Goal: Transaction & Acquisition: Subscribe to service/newsletter

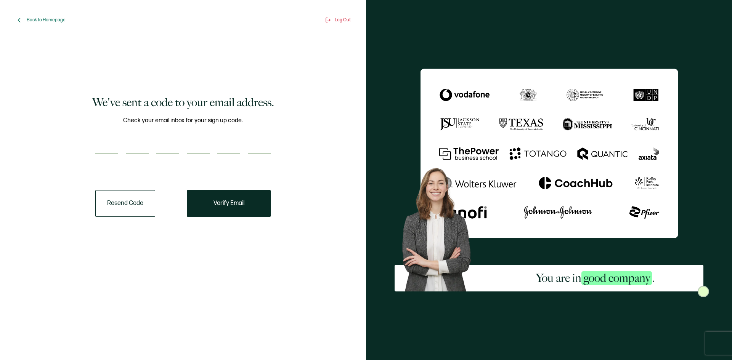
click at [99, 142] on input "number" at bounding box center [106, 146] width 23 height 15
paste input "5"
type input "5"
type input "4"
type input "5"
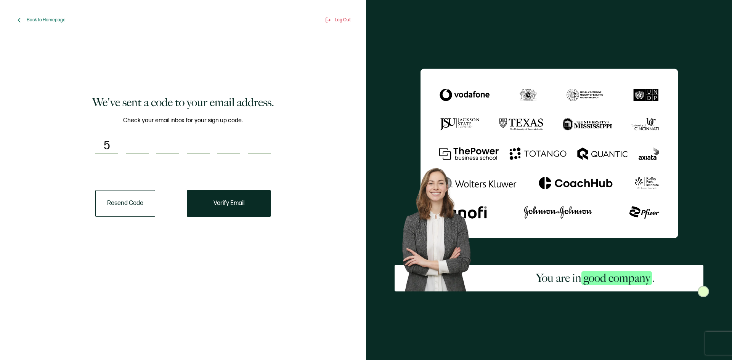
type input "0"
type input "5"
type input "1"
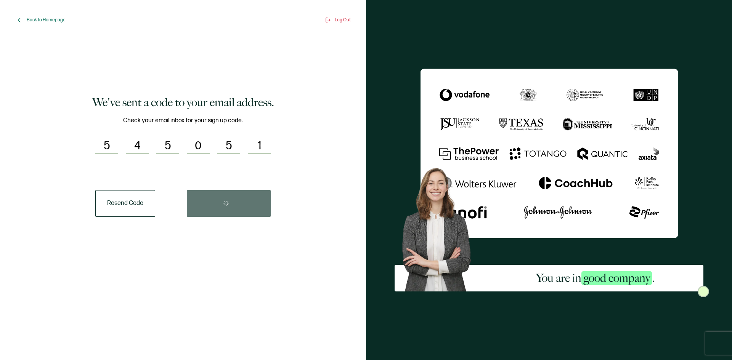
click at [260, 204] on div "Resend Code" at bounding box center [182, 203] width 175 height 27
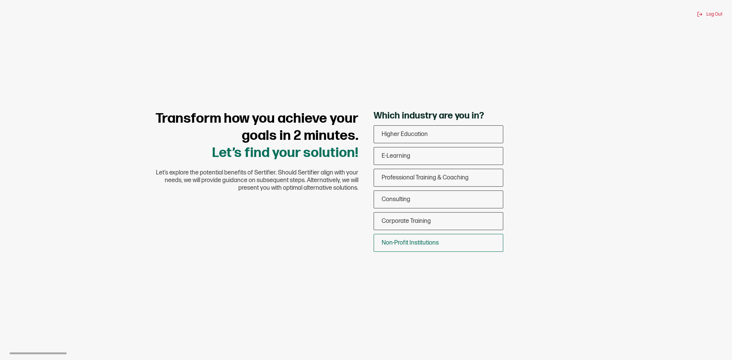
click at [439, 239] on div "Non-Profit Institutions" at bounding box center [438, 243] width 129 height 18
click at [0, 0] on input "Non-Profit Institutions" at bounding box center [0, 0] width 0 height 0
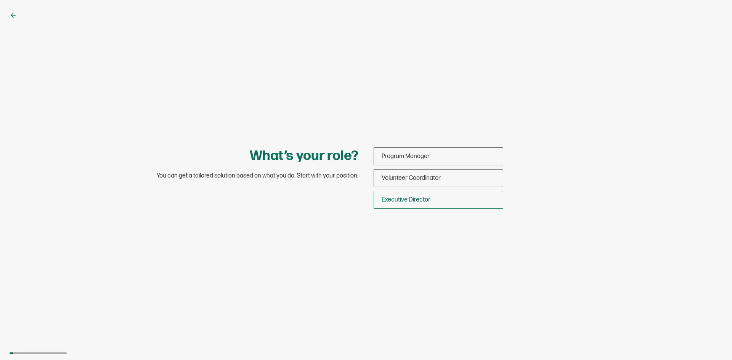
click at [425, 201] on span "Executive Director" at bounding box center [406, 199] width 49 height 7
click at [0, 0] on input "Executive Director" at bounding box center [0, 0] width 0 height 0
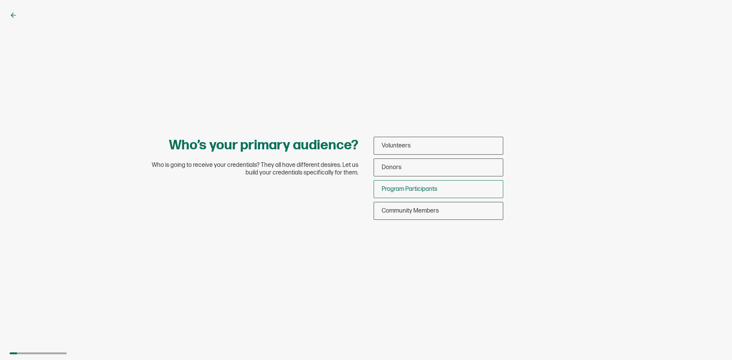
click at [433, 194] on div "Program Participants" at bounding box center [438, 189] width 129 height 18
click at [0, 0] on input "Program Participants" at bounding box center [0, 0] width 0 height 0
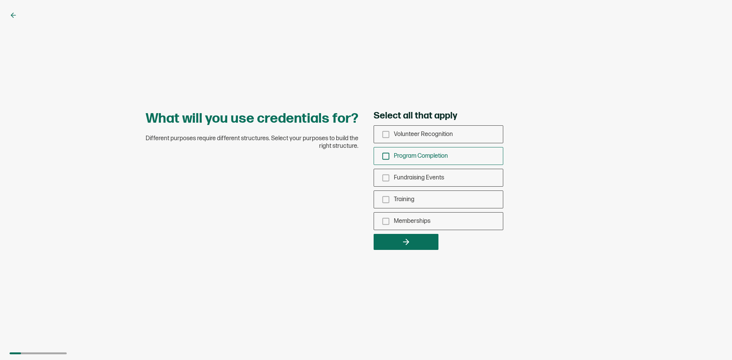
click at [452, 157] on div "Program Completion" at bounding box center [438, 156] width 129 height 18
click at [0, 0] on input "Program Completion" at bounding box center [0, 0] width 0 height 0
click at [453, 216] on div "Memberships" at bounding box center [438, 221] width 129 height 18
click at [0, 0] on input "Memberships" at bounding box center [0, 0] width 0 height 0
drag, startPoint x: 443, startPoint y: 198, endPoint x: 447, endPoint y: 208, distance: 10.4
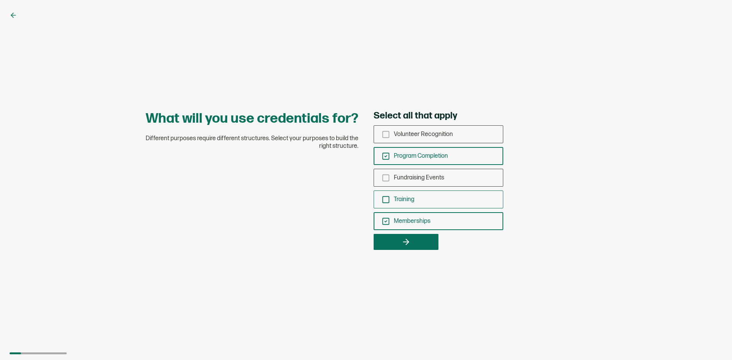
click at [443, 199] on div "Training" at bounding box center [438, 200] width 129 height 18
click at [0, 0] on input "Training" at bounding box center [0, 0] width 0 height 0
click at [417, 246] on button "button" at bounding box center [406, 242] width 65 height 16
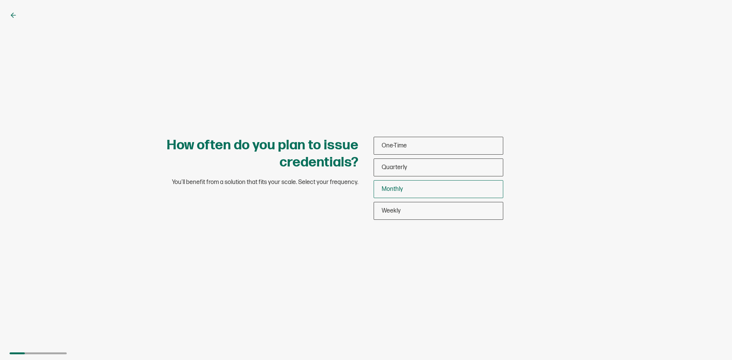
click at [436, 183] on div "Monthly" at bounding box center [438, 189] width 129 height 18
click at [0, 0] on input "Monthly" at bounding box center [0, 0] width 0 height 0
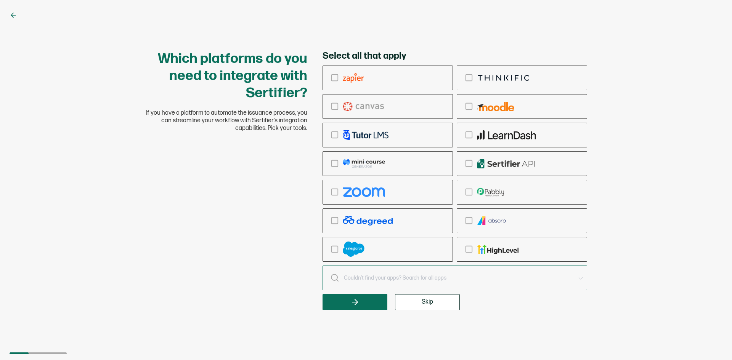
click at [465, 284] on input "text" at bounding box center [455, 278] width 265 height 25
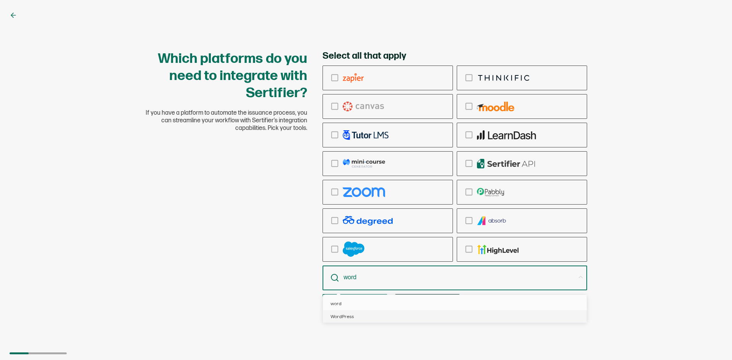
type input "word"
click at [458, 315] on li "WordPress" at bounding box center [456, 316] width 266 height 13
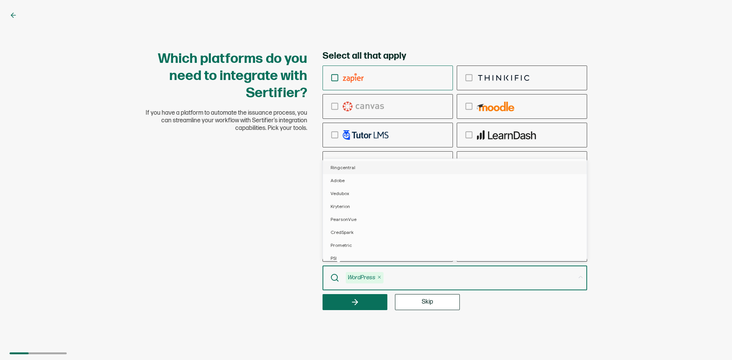
click at [336, 75] on icon "checkbox-group" at bounding box center [335, 78] width 8 height 8
click at [0, 0] on input "checkbox-group" at bounding box center [0, 0] width 0 height 0
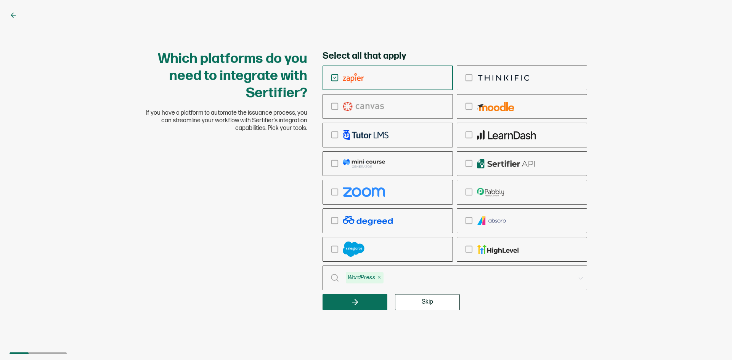
click at [457, 277] on input "text" at bounding box center [479, 278] width 191 height 11
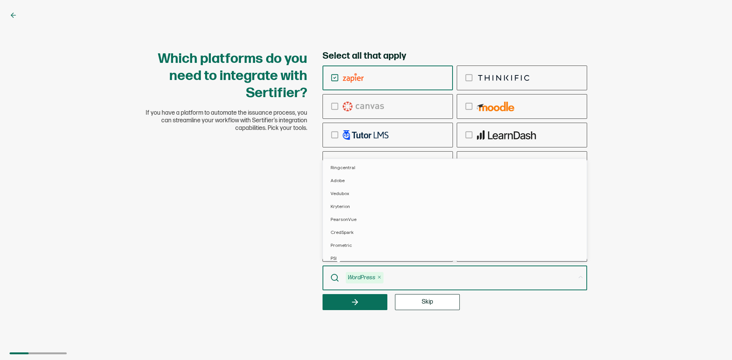
scroll to position [550, 0]
click at [469, 135] on icon "checkbox-group" at bounding box center [469, 135] width 8 height 8
click at [0, 0] on input "checkbox-group" at bounding box center [0, 0] width 0 height 0
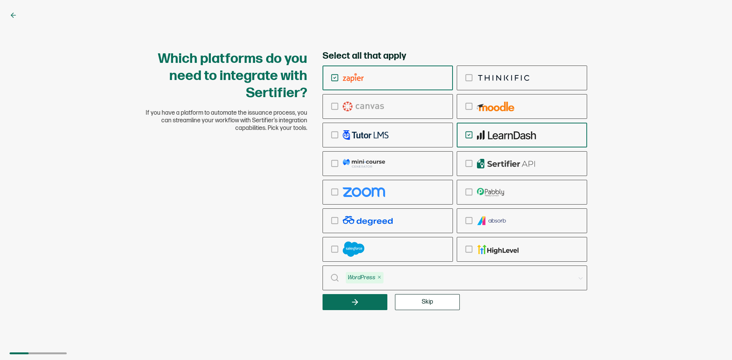
click at [412, 278] on input "text" at bounding box center [479, 278] width 191 height 11
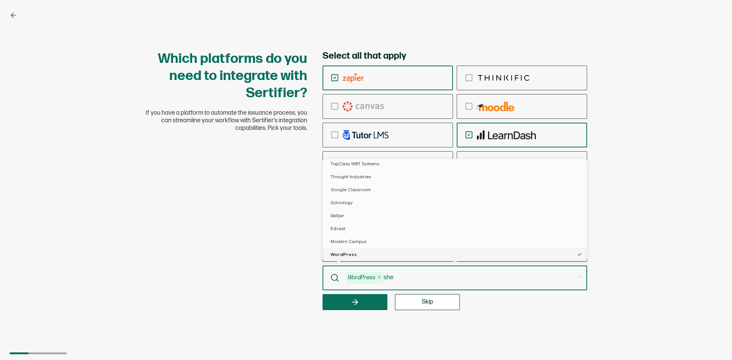
scroll to position [0, 0]
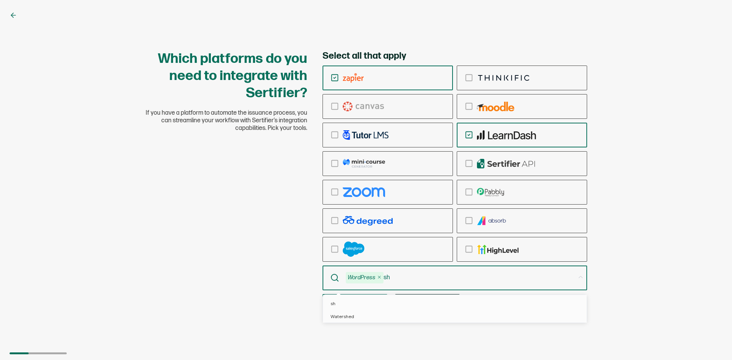
type input "s"
type input "Google Sheets"
click at [350, 305] on span "Google Sheets" at bounding box center [346, 304] width 31 height 6
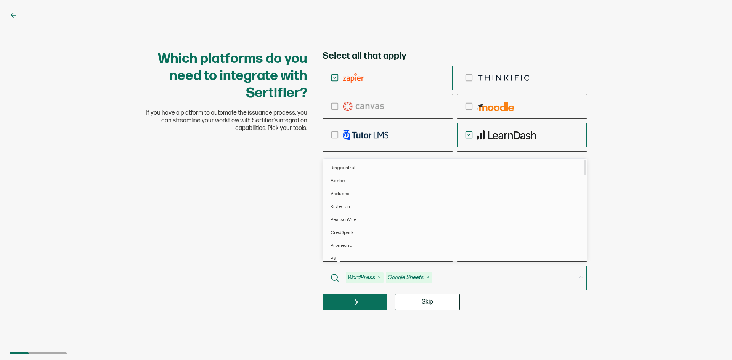
click at [509, 310] on div "Select all that apply WordPress Google Sheets Skip" at bounding box center [455, 180] width 265 height 260
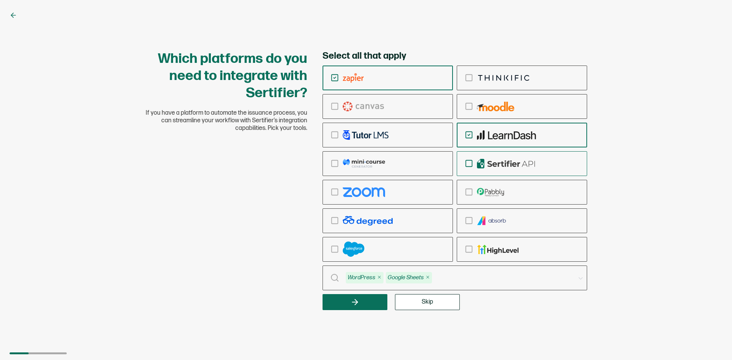
click at [471, 161] on icon "checkbox-group" at bounding box center [469, 163] width 8 height 8
click at [0, 0] on input "checkbox-group" at bounding box center [0, 0] width 0 height 0
click at [374, 306] on button "button" at bounding box center [355, 302] width 65 height 16
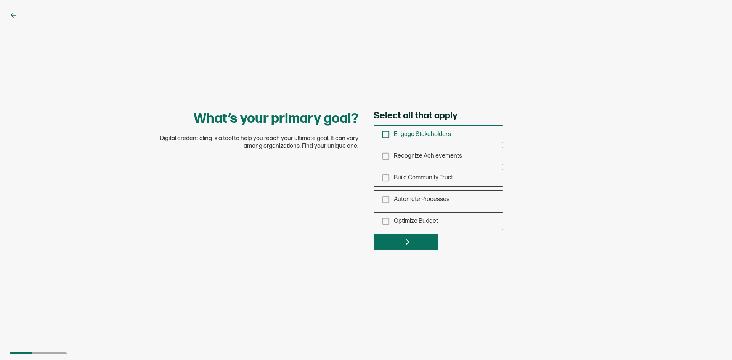
click at [387, 133] on icon "checkbox-group" at bounding box center [386, 134] width 8 height 8
click at [0, 0] on input "Engage Stakeholders" at bounding box center [0, 0] width 0 height 0
click at [384, 158] on icon "checkbox-group" at bounding box center [386, 156] width 8 height 8
click at [0, 0] on input "Recognize Achievements" at bounding box center [0, 0] width 0 height 0
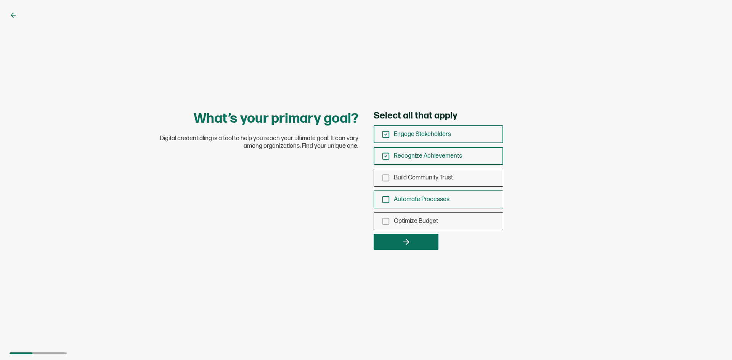
click at [386, 200] on icon "checkbox-group" at bounding box center [386, 200] width 8 height 8
click at [0, 0] on input "Automate Processes" at bounding box center [0, 0] width 0 height 0
click at [415, 240] on button "button" at bounding box center [406, 242] width 65 height 16
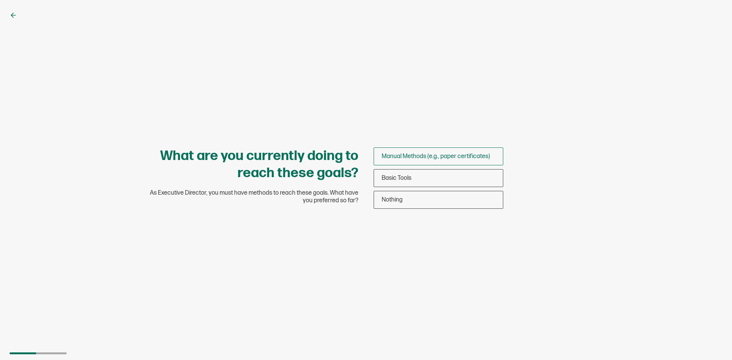
click at [423, 158] on span "Manual Methods (e.g., paper certificates)" at bounding box center [436, 156] width 108 height 7
click at [0, 0] on input "Manual Methods (e.g., paper certificates)" at bounding box center [0, 0] width 0 height 0
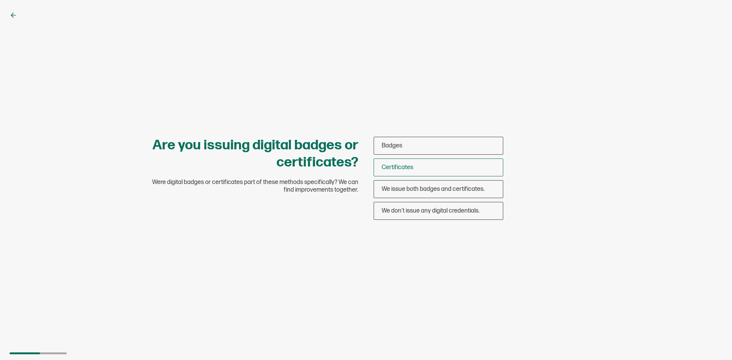
click at [452, 170] on div "Certificates" at bounding box center [438, 168] width 129 height 18
click at [0, 0] on input "Certificates" at bounding box center [0, 0] width 0 height 0
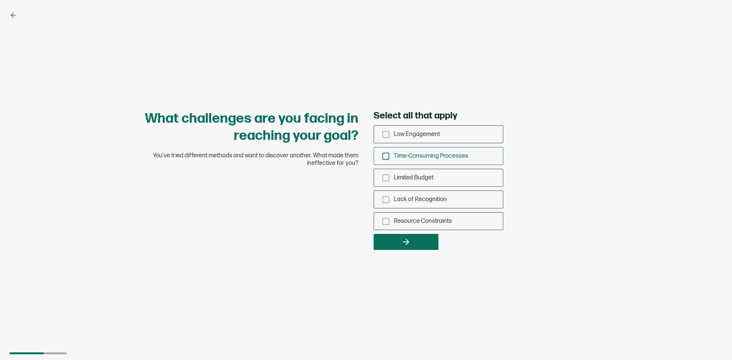
click at [445, 156] on span "Time-Consuming Processes" at bounding box center [431, 156] width 74 height 7
click at [0, 0] on input "Time-Consuming Processes" at bounding box center [0, 0] width 0 height 0
click at [429, 240] on button "button" at bounding box center [406, 242] width 65 height 16
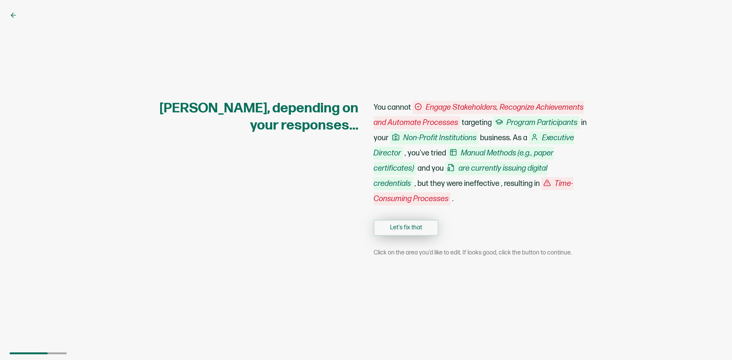
click at [417, 231] on button "Let's fix that" at bounding box center [406, 228] width 65 height 16
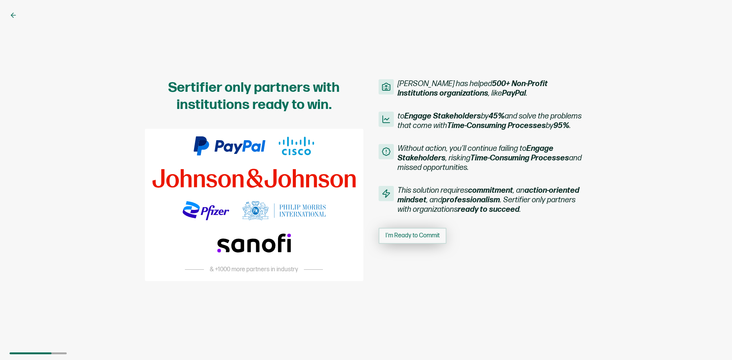
click at [435, 236] on span "I'm Ready to Commit" at bounding box center [412, 236] width 54 height 6
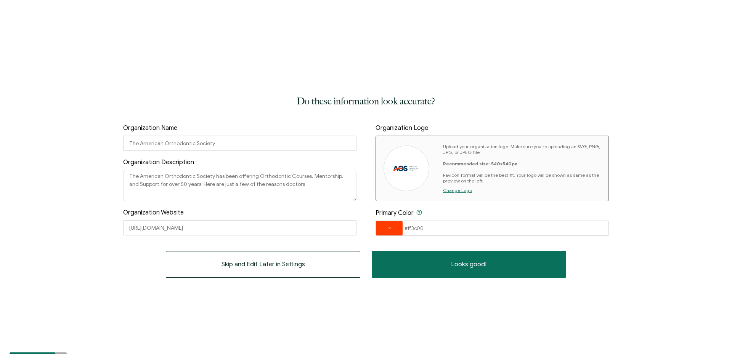
click at [462, 190] on span "Change Logo" at bounding box center [457, 191] width 29 height 6
click at [388, 231] on span at bounding box center [389, 228] width 27 height 14
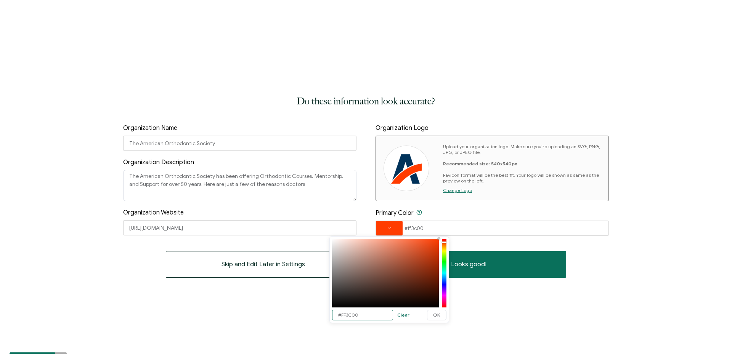
click at [373, 314] on input "#FF3C00" at bounding box center [362, 315] width 61 height 11
click at [372, 313] on input "#FF3C00" at bounding box center [362, 315] width 61 height 11
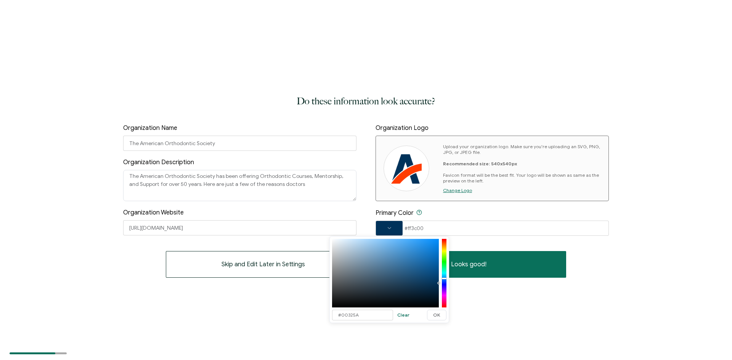
drag, startPoint x: 488, startPoint y: 317, endPoint x: 481, endPoint y: 312, distance: 8.7
click at [488, 317] on div "Do these information look accurate? Organization Name The American Orthodontic …" at bounding box center [366, 180] width 732 height 360
type input "#FF3C00"
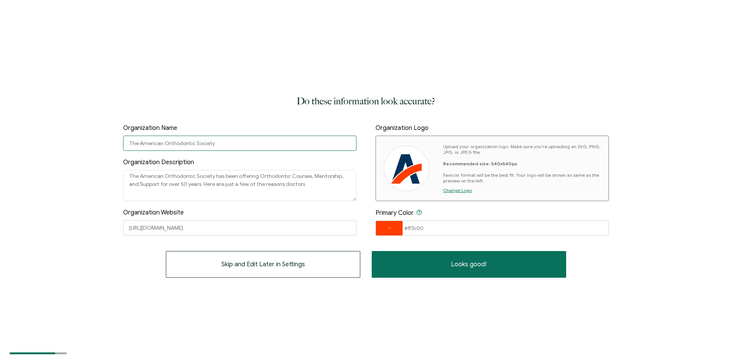
drag, startPoint x: 139, startPoint y: 143, endPoint x: 84, endPoint y: 145, distance: 55.3
click at [84, 145] on div "Do these information look accurate? Organization Name The American Orthodontic …" at bounding box center [366, 180] width 732 height 360
type input "American Orthodontic Society"
drag, startPoint x: 140, startPoint y: 177, endPoint x: 105, endPoint y: 181, distance: 35.4
click at [105, 181] on div "Do these information look accurate? Organization Name American Orthodontic Soci…" at bounding box center [366, 180] width 732 height 360
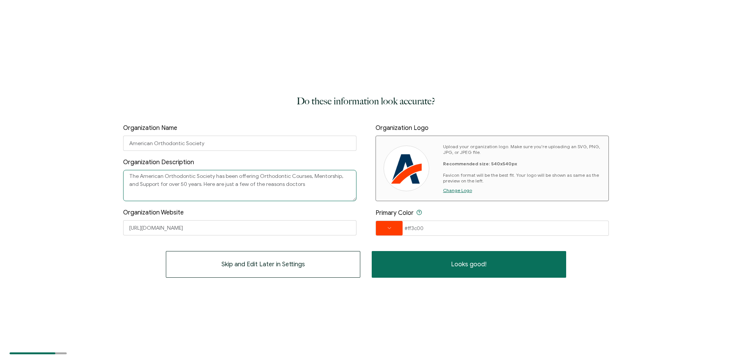
click at [144, 175] on textarea "The American Orthodontic Society has been offering Orthodontic Courses, Mentors…" at bounding box center [239, 185] width 233 height 31
drag, startPoint x: 300, startPoint y: 186, endPoint x: 193, endPoint y: 189, distance: 107.6
click at [193, 189] on textarea "The American Orthodontic Society has been offering Orthodontic Courses, Mentors…" at bounding box center [239, 185] width 233 height 31
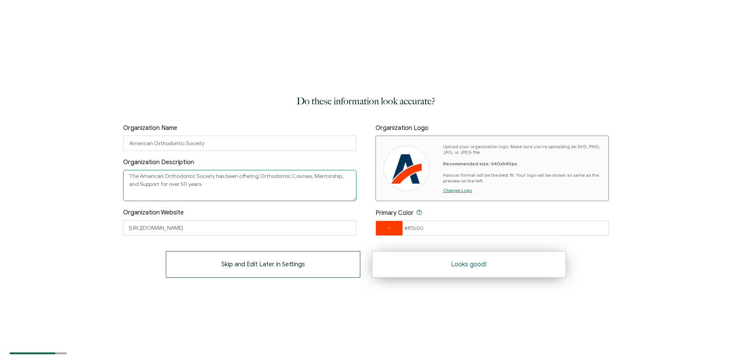
type textarea "The American Orthodontic Society has been offering Orthodontic Courses, Mentors…"
click at [480, 266] on span "Looks good!" at bounding box center [468, 265] width 35 height 6
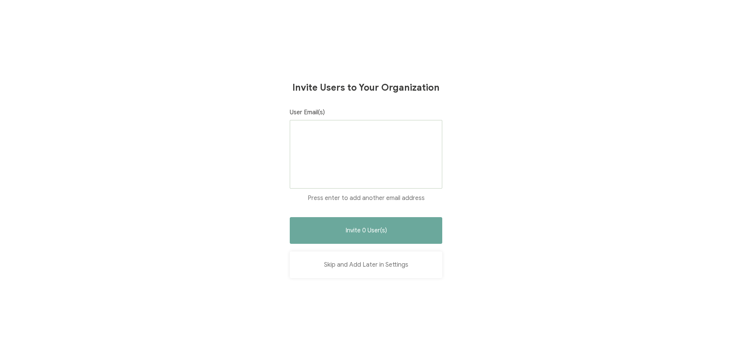
drag, startPoint x: 390, startPoint y: 267, endPoint x: 431, endPoint y: 238, distance: 50.8
click at [390, 268] on button "Skip and Add Later in Settings" at bounding box center [366, 265] width 153 height 27
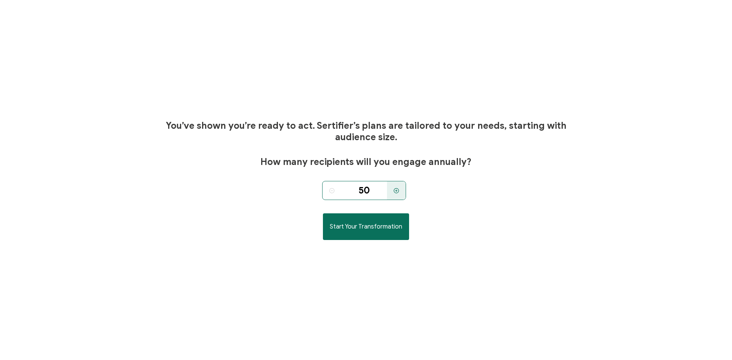
click at [398, 191] on icon at bounding box center [396, 191] width 6 height 6
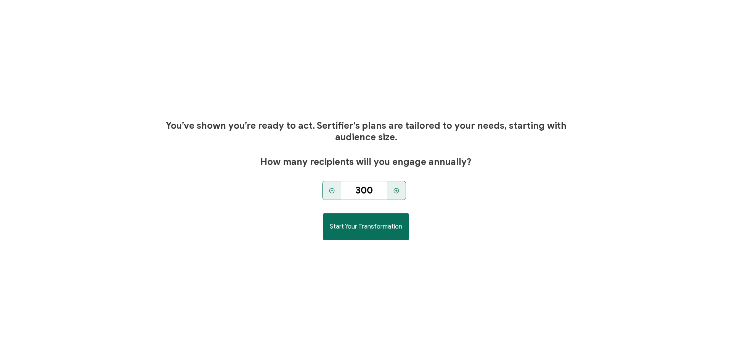
click at [398, 191] on icon at bounding box center [396, 191] width 6 height 6
click at [329, 190] on div at bounding box center [332, 190] width 19 height 19
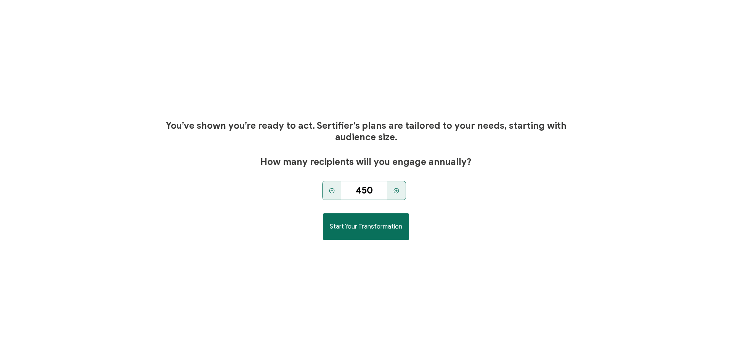
click at [329, 190] on div at bounding box center [332, 190] width 19 height 19
click at [397, 188] on icon at bounding box center [396, 191] width 6 height 6
type input "500"
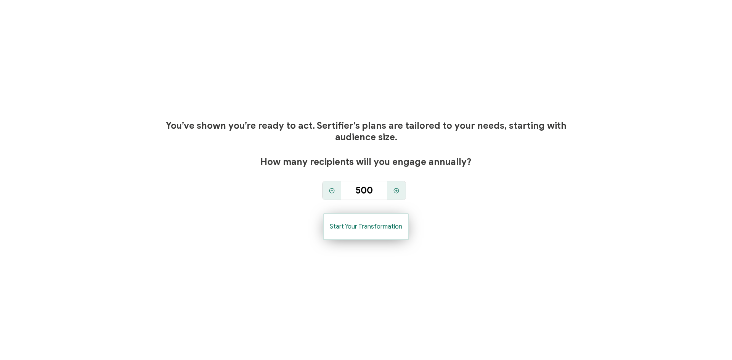
click at [383, 223] on button "Start Your Transformation" at bounding box center [366, 227] width 86 height 27
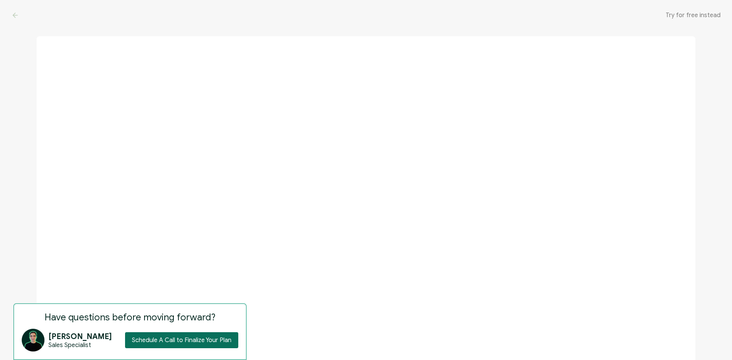
click at [702, 17] on span "Try for free instead" at bounding box center [693, 15] width 55 height 8
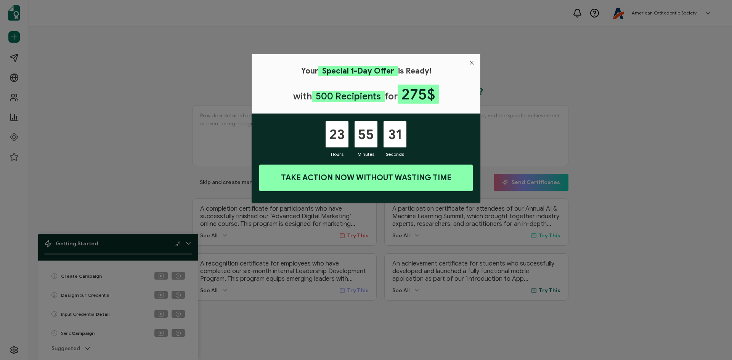
click at [472, 61] on icon "Close" at bounding box center [472, 63] width 6 height 6
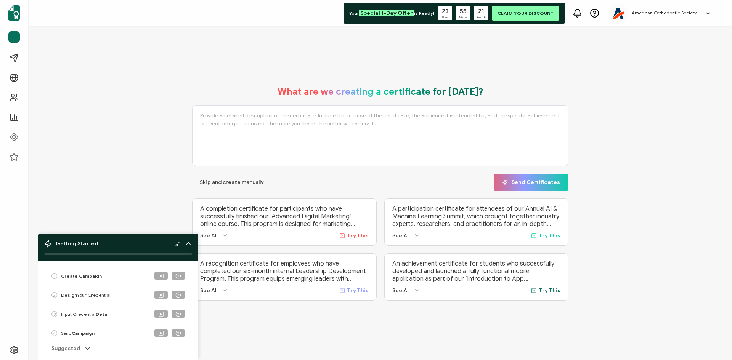
click at [270, 120] on textarea at bounding box center [380, 135] width 376 height 61
click at [242, 120] on textarea at bounding box center [380, 135] width 376 height 61
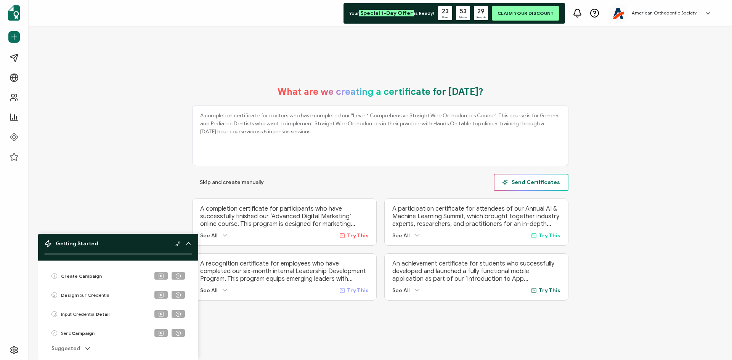
type textarea "A completion certificate for doctors who have completed our "Level 1 Comprehens…"
click at [538, 184] on button "Send Certificates" at bounding box center [531, 182] width 75 height 17
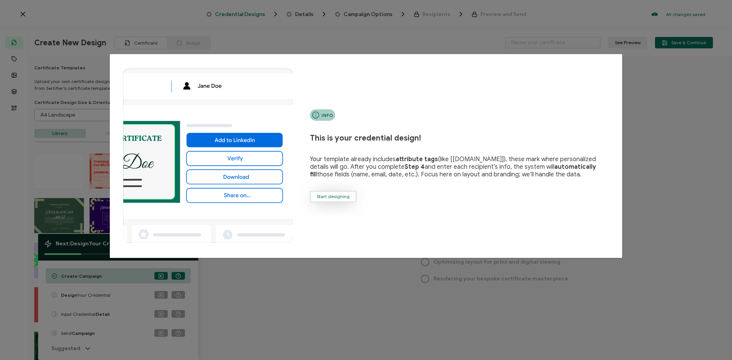
click at [342, 195] on span "Start designing" at bounding box center [333, 196] width 33 height 5
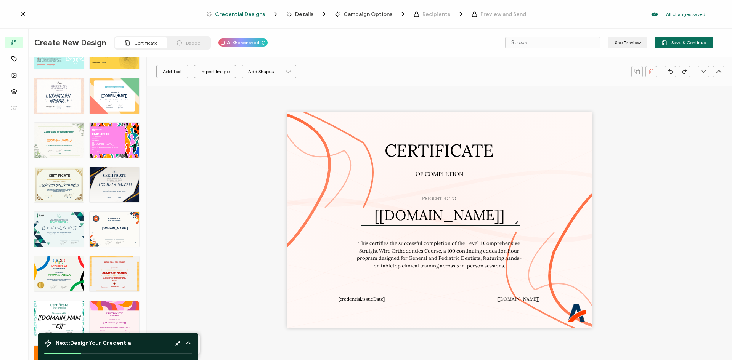
scroll to position [801, 0]
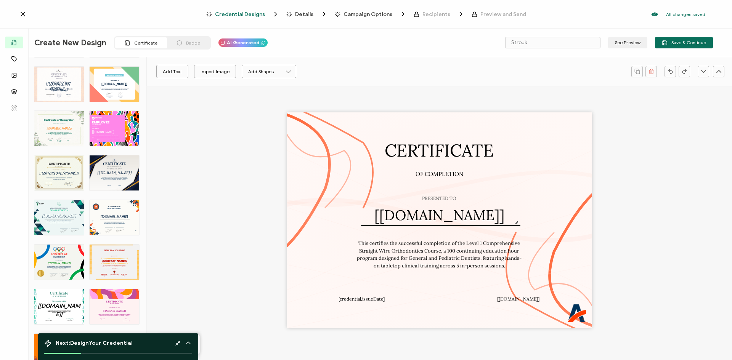
click at [112, 210] on div "CERTIFICATE The recipient’s full name, which will be automatically filled based…" at bounding box center [115, 217] width 50 height 35
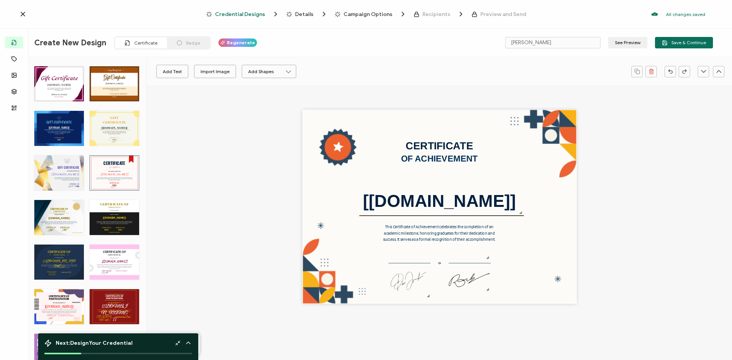
scroll to position [458, 0]
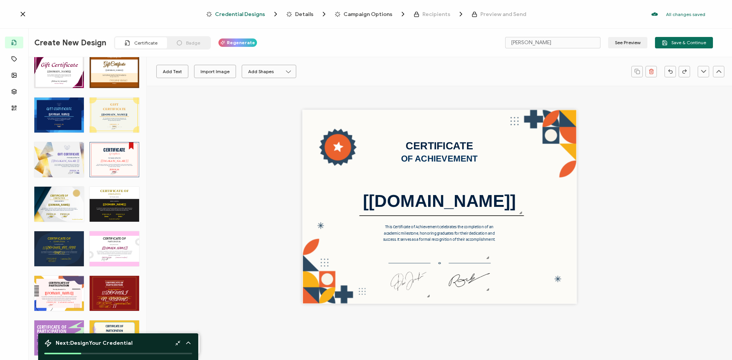
click at [61, 205] on div "CERTIFICATE OF The Certificate of Completion for Architects recognizes the succ…" at bounding box center [59, 204] width 50 height 35
type input "Metric"
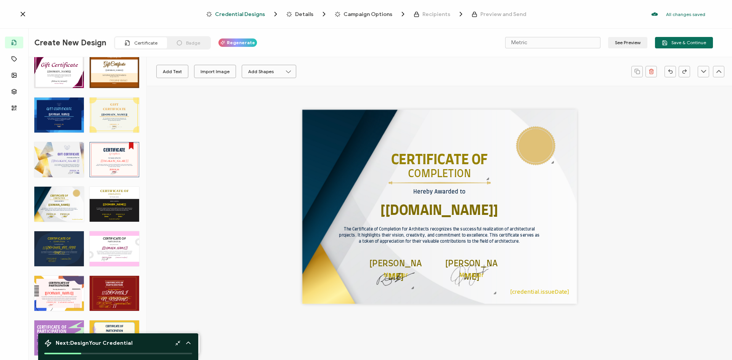
click at [336, 128] on div "CERTIFICATE OF The Certificate of Completion for Architects recognizes the succ…" at bounding box center [439, 207] width 275 height 194
click at [336, 292] on div "CERTIFICATE OF The Certificate of Completion for Architects recognizes the succ…" at bounding box center [439, 207] width 275 height 194
click at [441, 162] on pre "CERTIFICATE OF" at bounding box center [439, 160] width 97 height 14
click at [249, 69] on icon "button" at bounding box center [249, 72] width 8 height 8
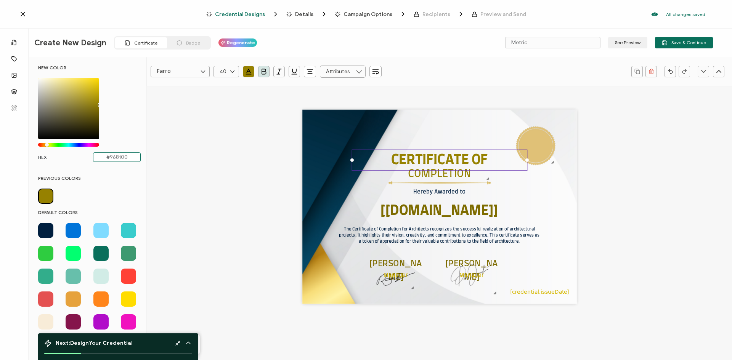
click at [128, 154] on input "#968100" at bounding box center [117, 158] width 48 height 10
click at [47, 229] on span at bounding box center [45, 230] width 15 height 15
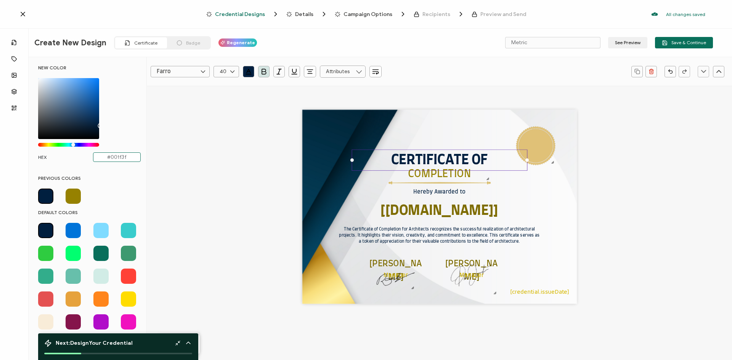
drag, startPoint x: 130, startPoint y: 157, endPoint x: 114, endPoint y: 161, distance: 15.7
click at [114, 161] on input "#001f3f" at bounding box center [117, 158] width 48 height 10
type input "#00325"
click at [435, 175] on pre "COMPLETION" at bounding box center [439, 174] width 63 height 10
click at [125, 153] on input "text" at bounding box center [117, 158] width 48 height 10
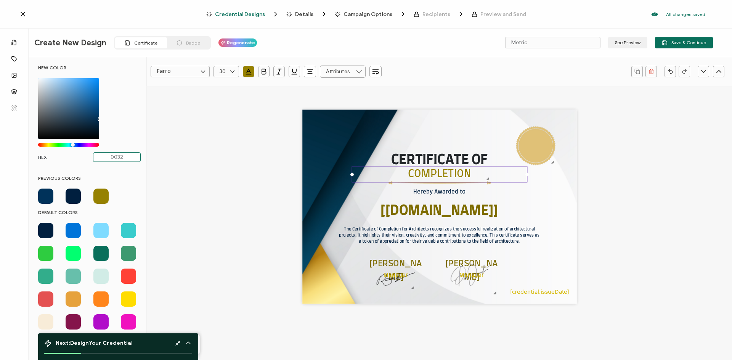
type input "00325"
click at [439, 184] on img at bounding box center [439, 182] width 102 height 3
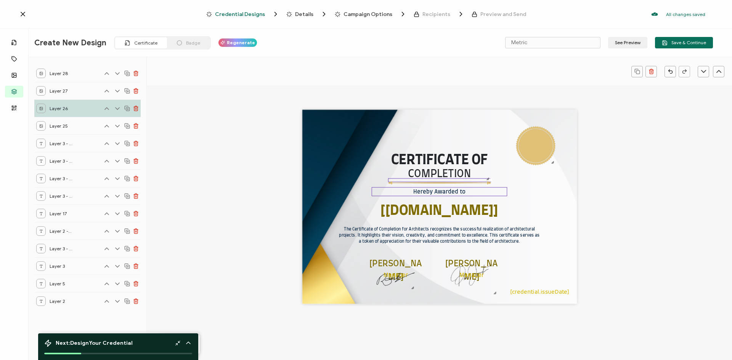
click at [441, 191] on pre "Hereby Awarded to" at bounding box center [439, 191] width 52 height 5
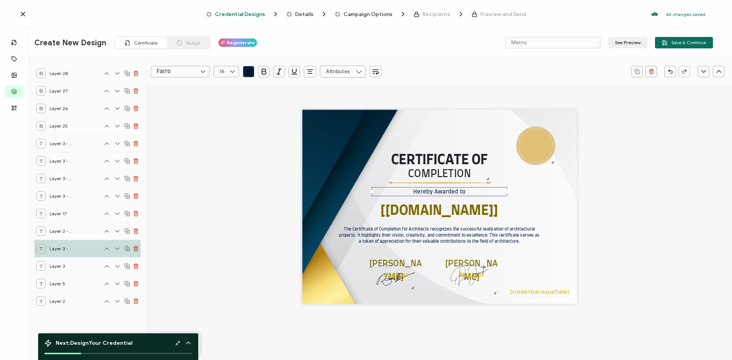
click at [470, 192] on div "Hereby Awarded to" at bounding box center [440, 191] width 136 height 9
click at [624, 217] on div "CERTIFICATE OF The Certificate of Completion for Architects recognizes the succ…" at bounding box center [439, 219] width 527 height 266
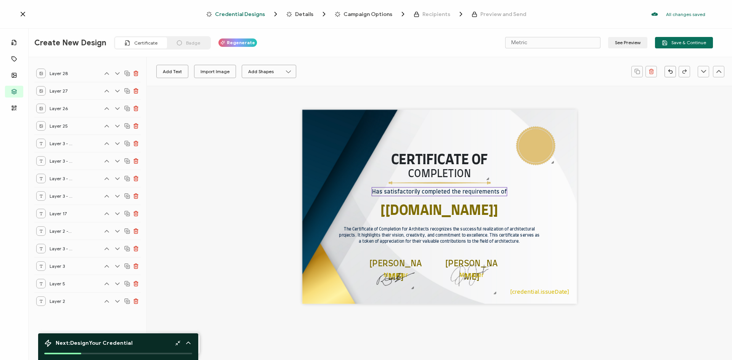
click at [475, 191] on pre "Has satisfactorily completed the requirements of" at bounding box center [439, 191] width 135 height 5
click at [464, 174] on pre "COMPLETION" at bounding box center [439, 174] width 63 height 10
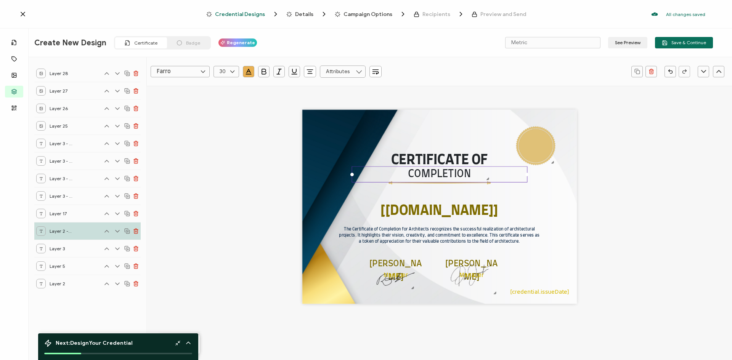
click at [179, 71] on input "Farro" at bounding box center [180, 71] width 59 height 11
click at [183, 106] on li "Lato" at bounding box center [187, 109] width 72 height 13
type input "Lato"
click at [479, 160] on pre "CERTIFICATE OF" at bounding box center [439, 160] width 97 height 14
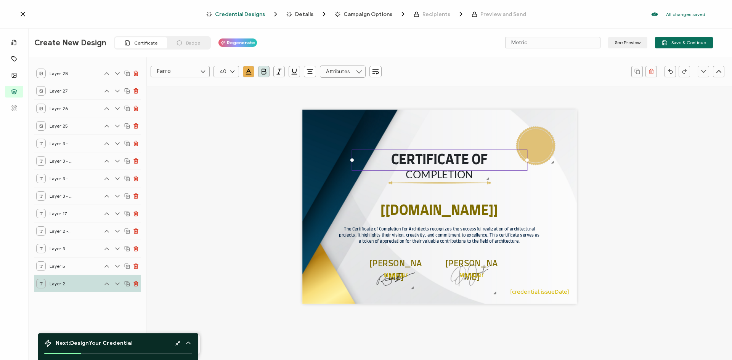
click at [178, 68] on input "Farro" at bounding box center [180, 71] width 59 height 11
click at [172, 127] on li "Lato" at bounding box center [187, 128] width 72 height 13
type input "Lato"
click at [467, 182] on div at bounding box center [439, 182] width 102 height 2
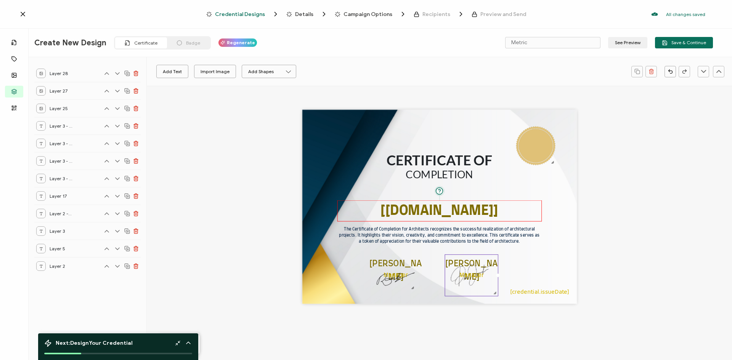
click at [468, 209] on pre "[[DOMAIN_NAME]]" at bounding box center [439, 211] width 118 height 14
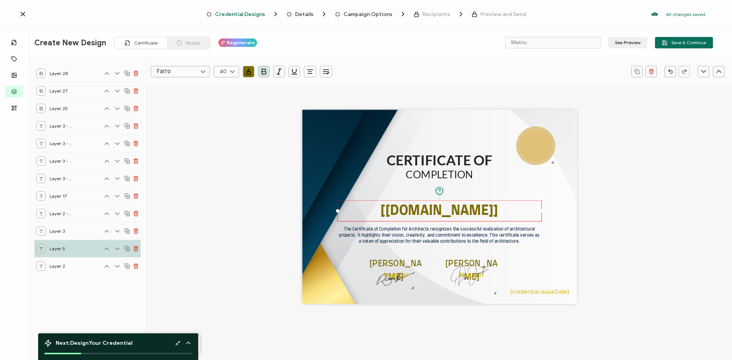
click at [244, 70] on button "button" at bounding box center [248, 71] width 11 height 11
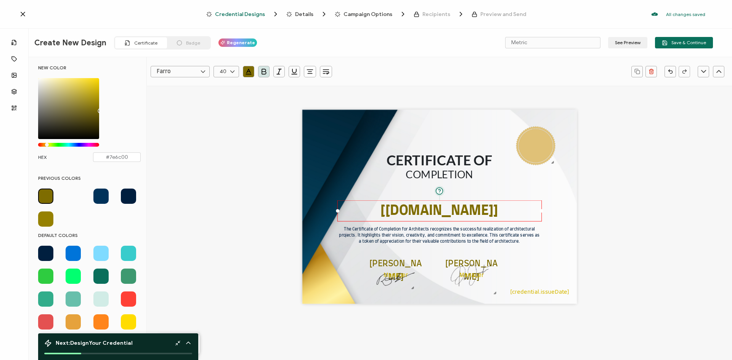
click at [124, 198] on span at bounding box center [128, 196] width 15 height 15
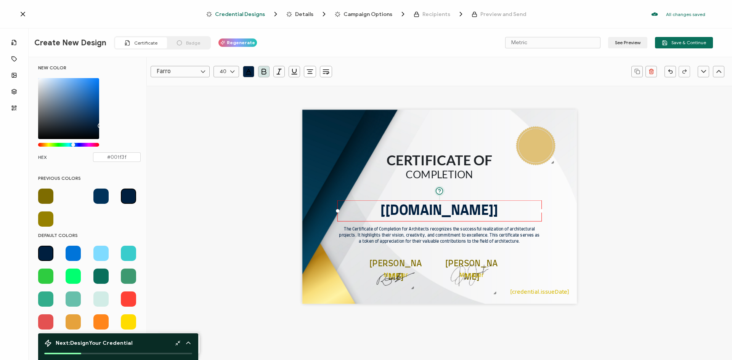
click at [97, 196] on span at bounding box center [100, 196] width 15 height 15
type input "#00325a"
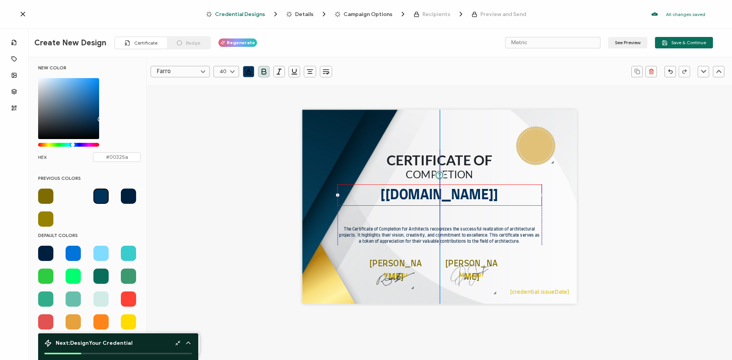
drag, startPoint x: 454, startPoint y: 200, endPoint x: 455, endPoint y: 185, distance: 15.7
click at [455, 185] on div "[[DOMAIN_NAME]]" at bounding box center [439, 195] width 204 height 21
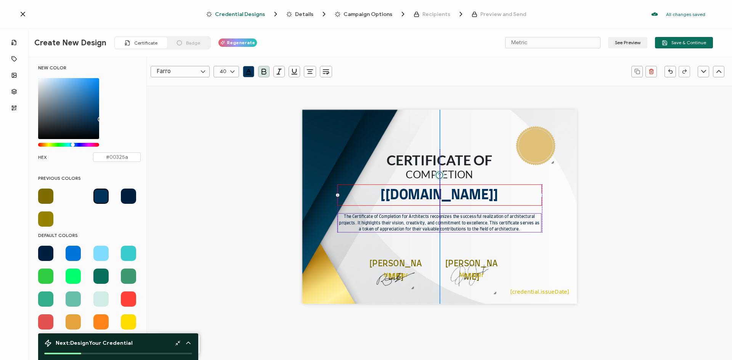
drag, startPoint x: 461, startPoint y: 230, endPoint x: 460, endPoint y: 217, distance: 12.6
click at [460, 217] on pre "The Certificate of Completion for Architects recognizes the successful realizat…" at bounding box center [440, 223] width 202 height 16
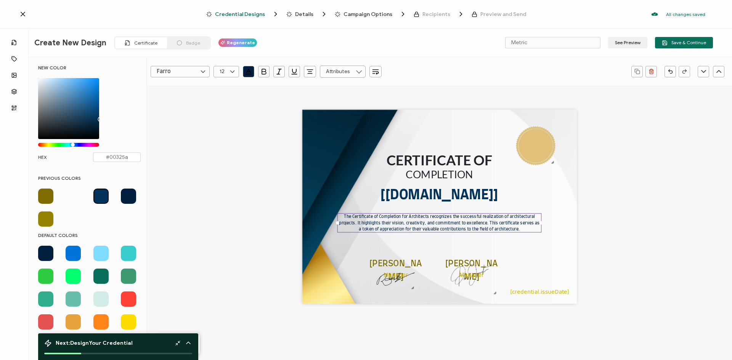
click at [462, 224] on pre "The Certificate of Completion for Architects recognizes the successful realizat…" at bounding box center [440, 223] width 202 height 16
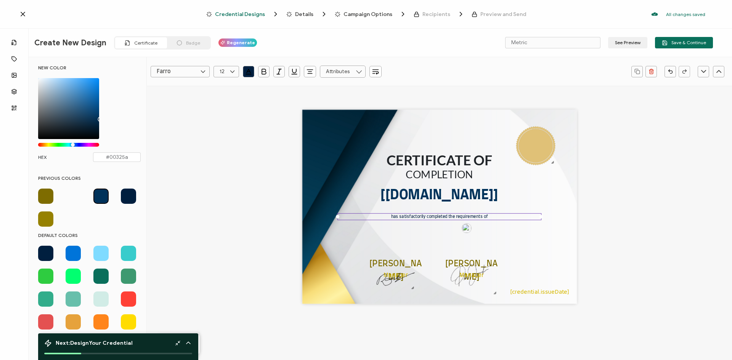
click at [646, 241] on div "CERTIFICATE OF has satisfactorily completed the requirements of [[DOMAIN_NAME]]…" at bounding box center [439, 219] width 527 height 266
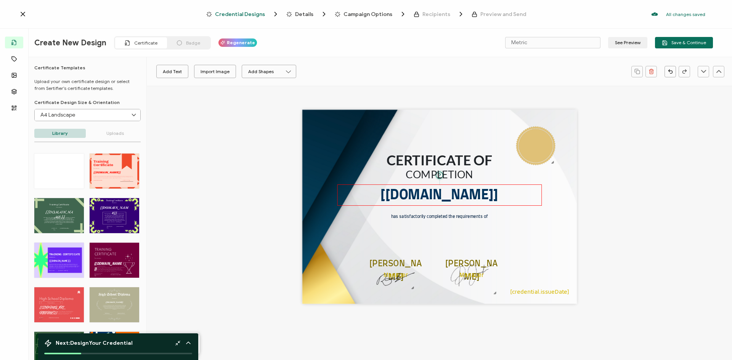
click at [448, 191] on pre "[[DOMAIN_NAME]]" at bounding box center [439, 195] width 118 height 14
click at [199, 71] on icon at bounding box center [203, 71] width 10 height 11
click at [194, 84] on li "Charm" at bounding box center [187, 86] width 72 height 13
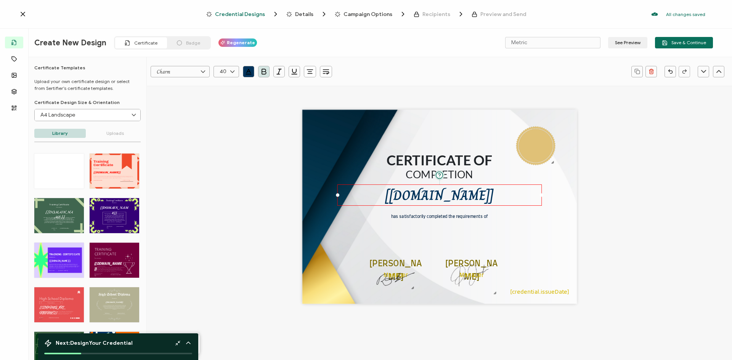
click at [194, 72] on input "Charm" at bounding box center [180, 71] width 59 height 11
click at [192, 96] on li "[PERSON_NAME]" at bounding box center [187, 98] width 72 height 13
click at [193, 71] on input "[PERSON_NAME]" at bounding box center [180, 71] width 59 height 11
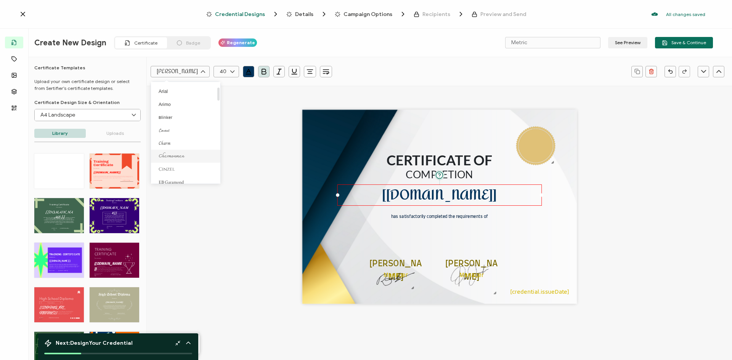
click at [186, 156] on li "Charmonman" at bounding box center [187, 156] width 72 height 13
click at [185, 68] on input "Charmonman" at bounding box center [180, 71] width 59 height 11
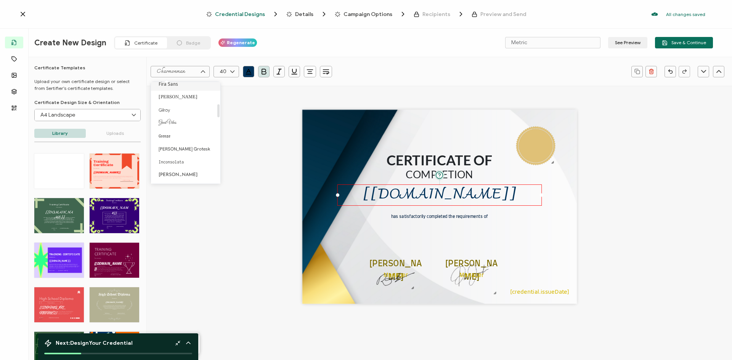
scroll to position [171, 0]
click at [180, 116] on li "Great Vibes" at bounding box center [187, 114] width 72 height 13
click at [176, 75] on input "Great Vibes" at bounding box center [180, 71] width 59 height 11
click at [193, 147] on li "UnifrakturCook" at bounding box center [187, 151] width 72 height 13
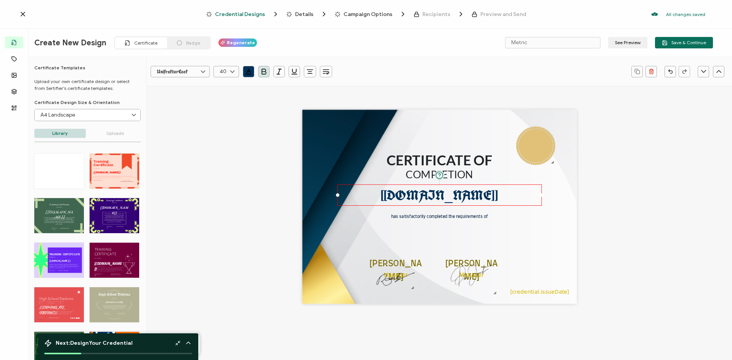
click at [184, 75] on input "UnifrakturCook" at bounding box center [180, 71] width 59 height 11
click at [188, 140] on li "Great Vibes" at bounding box center [187, 140] width 72 height 13
type input "Great Vibes"
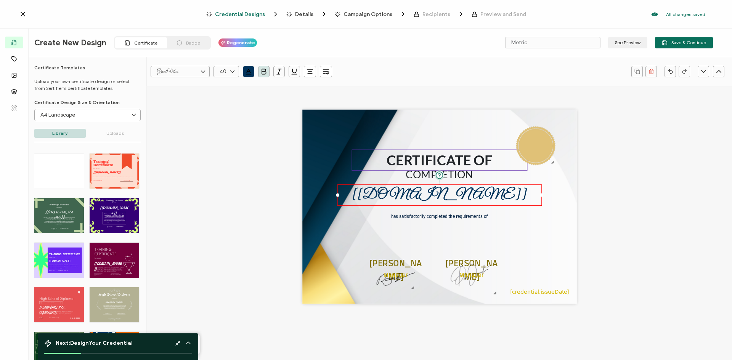
click at [474, 163] on pre "CERTIFICATE OF" at bounding box center [440, 160] width 106 height 16
click at [247, 72] on icon "button" at bounding box center [249, 71] width 4 height 4
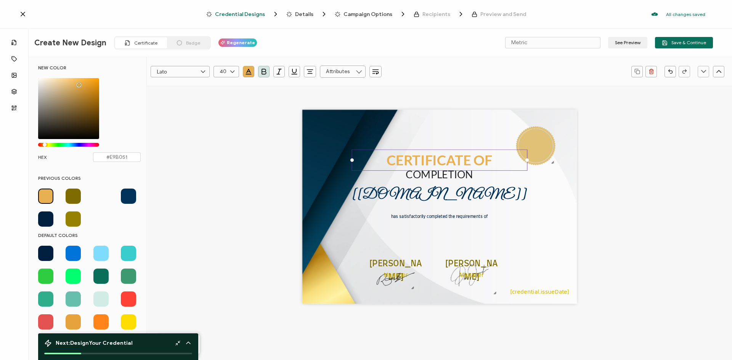
click at [128, 194] on span at bounding box center [128, 196] width 15 height 15
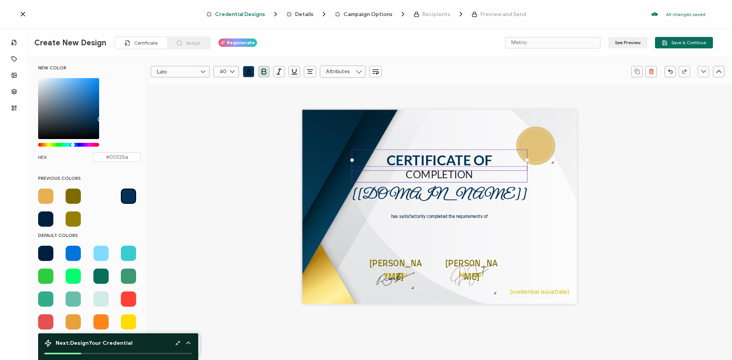
click at [467, 176] on pre "COMPLETION" at bounding box center [439, 174] width 67 height 12
click at [246, 71] on icon "button" at bounding box center [249, 72] width 8 height 8
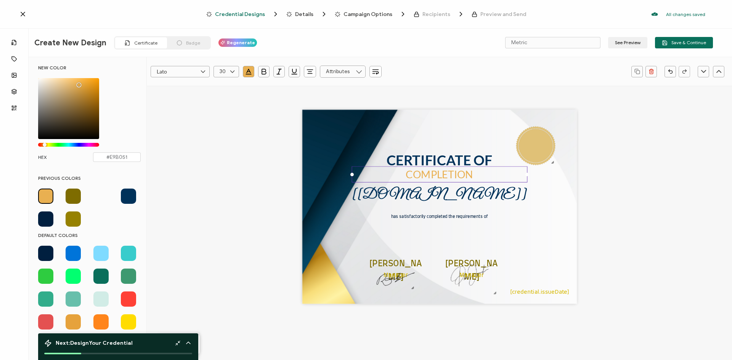
click at [127, 193] on span at bounding box center [128, 196] width 15 height 15
type input "#00325a"
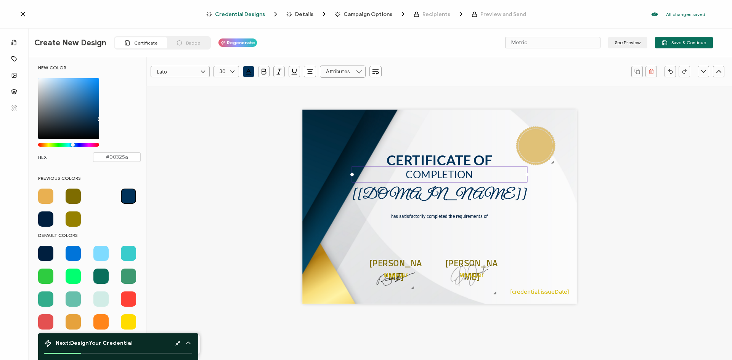
click at [209, 231] on div "CERTIFICATE OF has satisfactorily completed the requirements of [[DOMAIN_NAME]]…" at bounding box center [439, 219] width 527 height 266
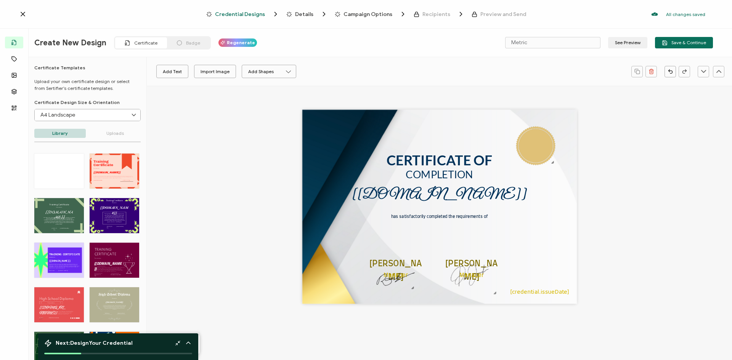
click at [205, 159] on div "CERTIFICATE OF has satisfactorily completed the requirements of [[DOMAIN_NAME]]…" at bounding box center [439, 219] width 527 height 266
click at [181, 72] on button "Add Text" at bounding box center [172, 71] width 32 height 13
drag, startPoint x: 456, startPoint y: 205, endPoint x: 457, endPoint y: 226, distance: 20.6
click at [457, 226] on pre "Edit this text" at bounding box center [439, 228] width 50 height 12
click at [446, 230] on pre "Edit this text" at bounding box center [439, 228] width 50 height 12
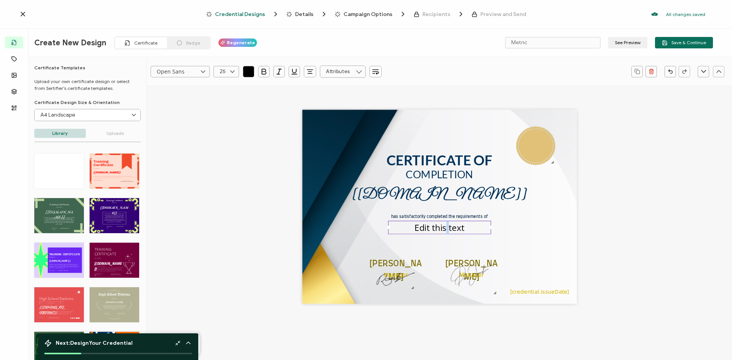
click at [446, 230] on pre "Edit this text" at bounding box center [439, 228] width 50 height 12
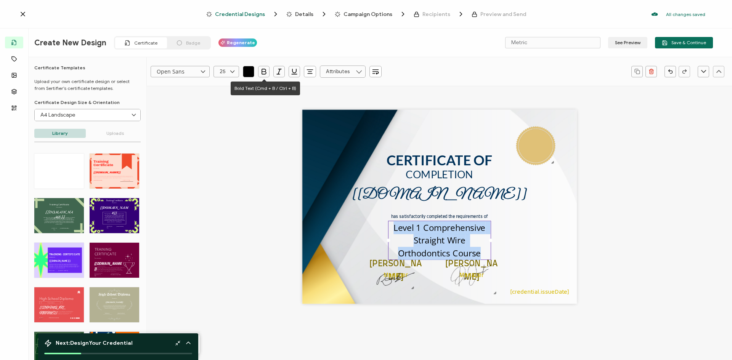
click at [262, 74] on icon "button" at bounding box center [264, 71] width 4 height 5
type input ""Open Sans""
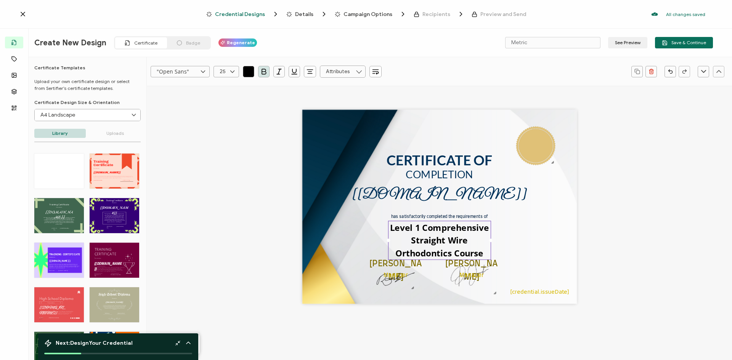
click at [189, 69] on input ""Open Sans"" at bounding box center [180, 71] width 59 height 11
click at [174, 153] on li "Lato" at bounding box center [187, 147] width 72 height 13
click at [249, 71] on icon "button" at bounding box center [249, 72] width 8 height 8
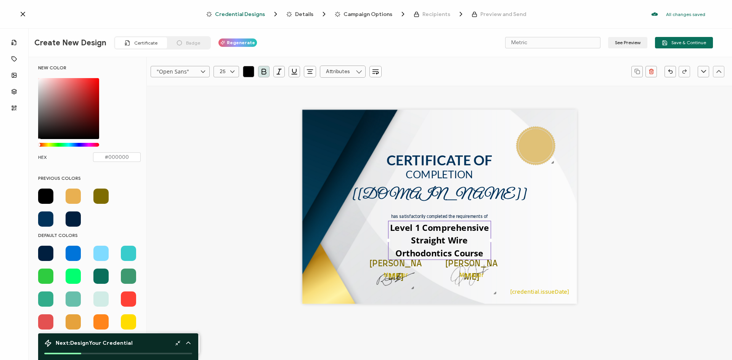
click at [44, 221] on span at bounding box center [45, 219] width 15 height 15
type input "#00325a"
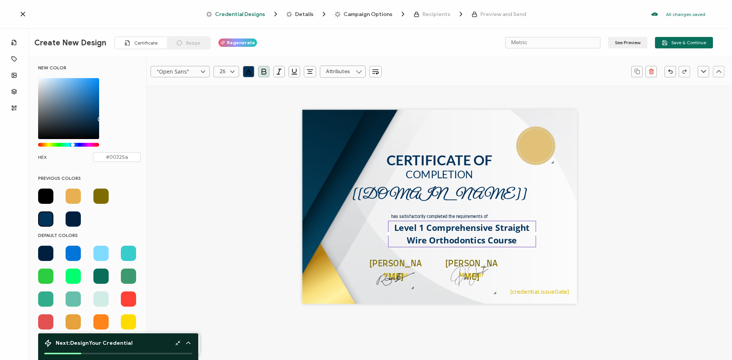
drag, startPoint x: 489, startPoint y: 239, endPoint x: 539, endPoint y: 239, distance: 50.7
click at [539, 239] on div "CERTIFICATE OF has satisfactorily completed the requirements of [[DOMAIN_NAME]]…" at bounding box center [439, 207] width 275 height 194
drag, startPoint x: 387, startPoint y: 234, endPoint x: 356, endPoint y: 236, distance: 30.9
click at [356, 236] on div "CERTIFICATE OF has satisfactorily completed the requirements of [[DOMAIN_NAME]]…" at bounding box center [439, 207] width 275 height 194
drag, startPoint x: 462, startPoint y: 221, endPoint x: 454, endPoint y: 221, distance: 7.6
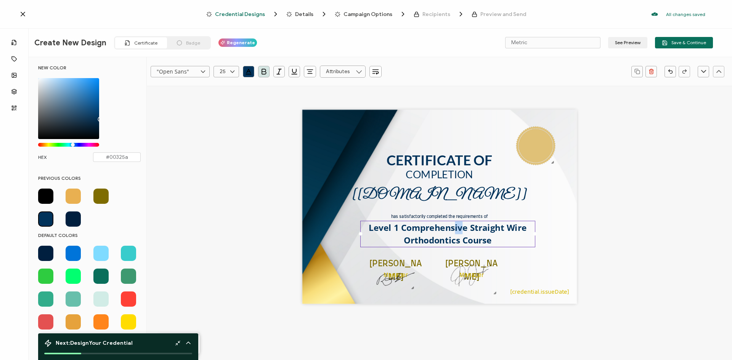
click at [454, 221] on div "Level 1 Comprehensive Straight Wire Orthodontics Course" at bounding box center [447, 234] width 175 height 26
type input "Open Sans"
click at [610, 233] on div "CERTIFICATE OF has satisfactorily completed the requirements of [[DOMAIN_NAME]]…" at bounding box center [439, 219] width 527 height 266
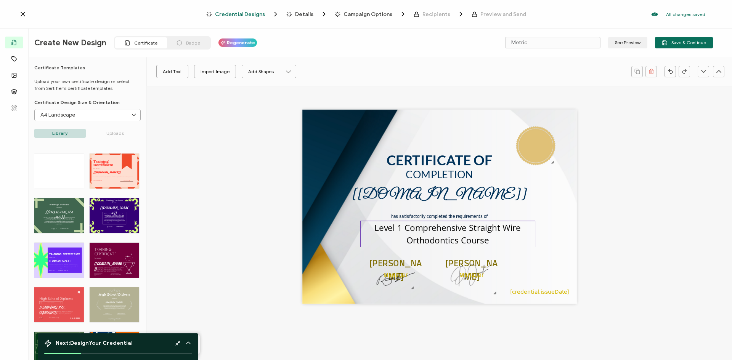
click at [498, 231] on pre "Level 1 Comprehensive Straight Wire Orthodontics Course" at bounding box center [448, 234] width 149 height 24
click at [667, 231] on div "CERTIFICATE OF has satisfactorily completed the requirements of [[DOMAIN_NAME]]…" at bounding box center [439, 219] width 527 height 266
click at [450, 225] on pre "Level 1 Comprehensive Straight Wire Orthodontics Course" at bounding box center [448, 234] width 149 height 24
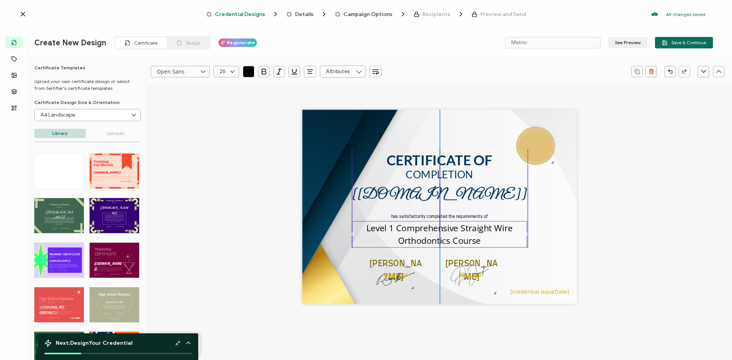
drag, startPoint x: 448, startPoint y: 221, endPoint x: 440, endPoint y: 221, distance: 8.4
click at [440, 221] on div "Level 1 Comprehensive Straight Wire Orthodontics Course" at bounding box center [439, 234] width 175 height 26
click at [244, 69] on button "button" at bounding box center [248, 71] width 11 height 11
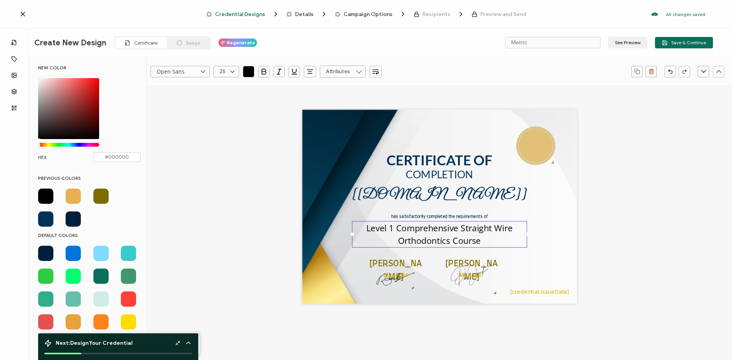
click at [46, 223] on span at bounding box center [45, 219] width 15 height 15
type input "#00325a"
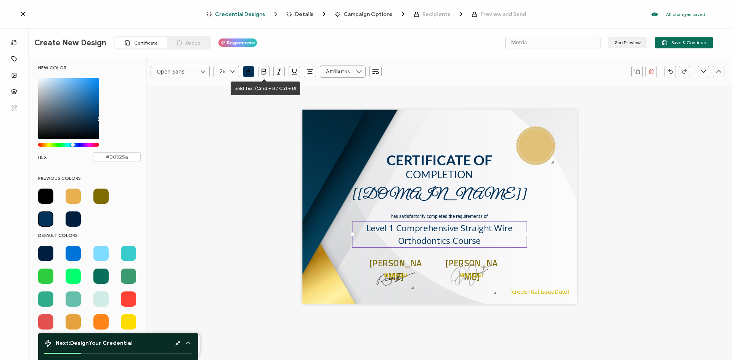
click at [263, 72] on icon "button" at bounding box center [264, 72] width 8 height 8
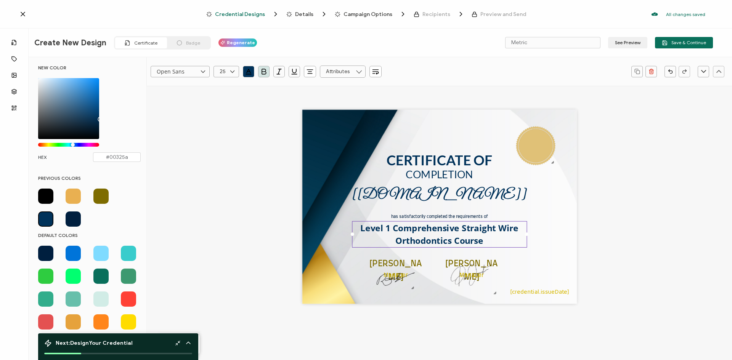
click at [212, 223] on div "CERTIFICATE OF has satisfactorily completed the requirements of [[DOMAIN_NAME]]…" at bounding box center [439, 219] width 527 height 266
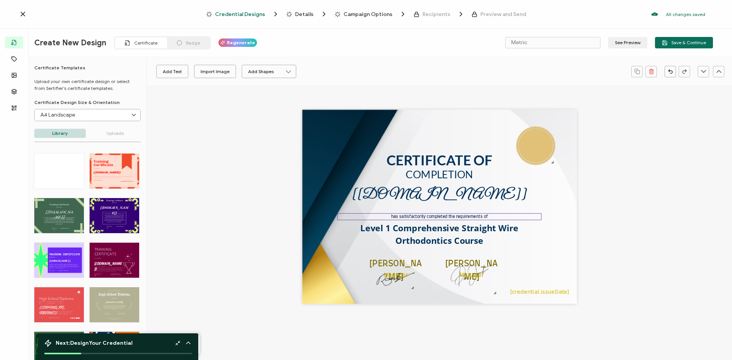
click at [450, 217] on pre "has satisfactorily completed the requirements of" at bounding box center [439, 217] width 97 height 4
click at [455, 232] on pre "Level 1 Comprehensive Straight Wire Orthodontics Course" at bounding box center [441, 234] width 160 height 24
click at [450, 218] on pre "has satisfactorily completed the requirements of" at bounding box center [439, 217] width 97 height 4
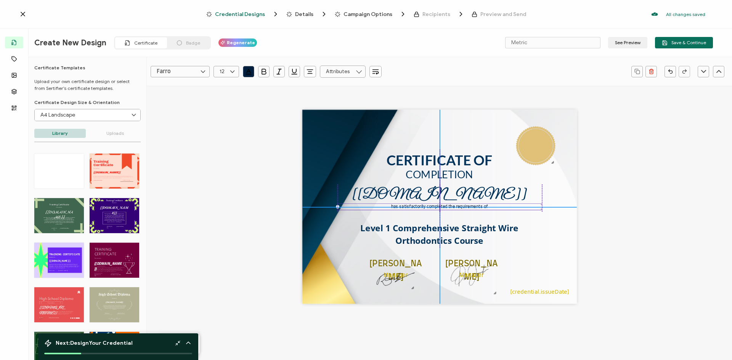
drag, startPoint x: 450, startPoint y: 218, endPoint x: 450, endPoint y: 209, distance: 8.4
click at [450, 209] on pre "has satisfactorily completed the requirements of" at bounding box center [439, 207] width 97 height 4
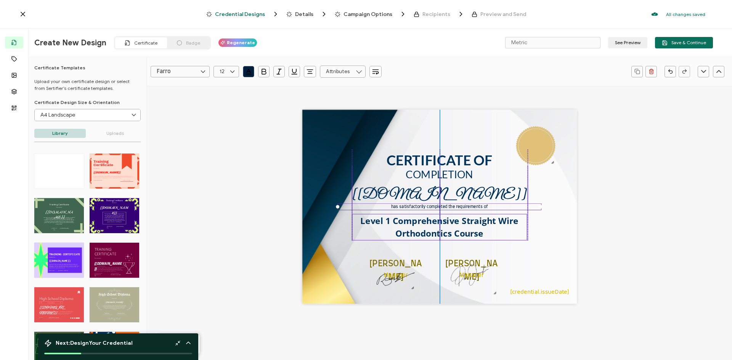
drag, startPoint x: 462, startPoint y: 231, endPoint x: 461, endPoint y: 224, distance: 7.3
click at [461, 224] on pre "Level 1 Comprehensive Straight Wire Orthodontics Course" at bounding box center [441, 227] width 160 height 24
drag, startPoint x: 462, startPoint y: 224, endPoint x: 462, endPoint y: 218, distance: 6.1
click at [462, 218] on pre "Level 1 Comprehensive Straight Wire Orthodontics Course" at bounding box center [441, 227] width 160 height 24
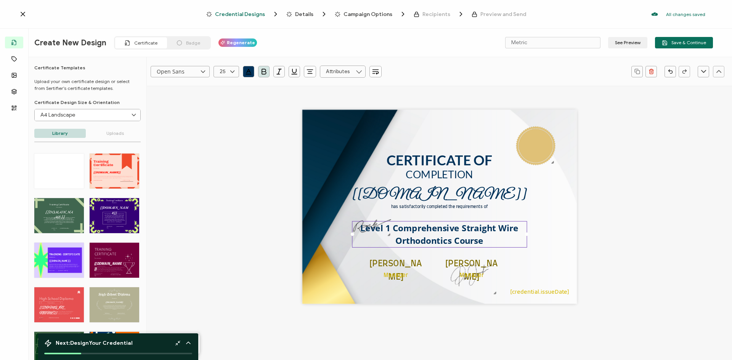
click at [458, 231] on pre "Level 1 Comprehensive Straight Wire Orthodontics Course" at bounding box center [441, 234] width 160 height 24
click at [469, 233] on pre "Level 1 Comprehensive Straight Wire Orthodontics Course" at bounding box center [441, 234] width 160 height 24
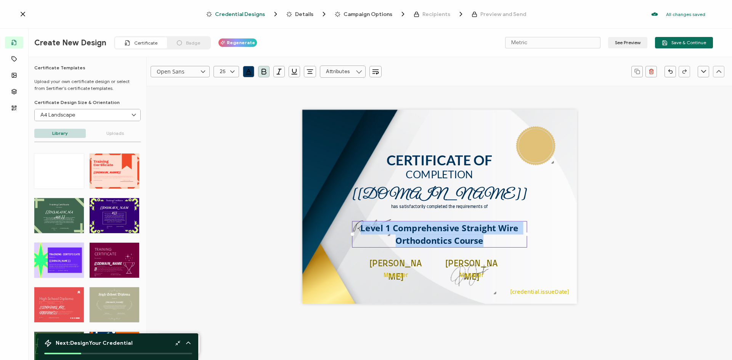
click at [469, 233] on pre "Level 1 Comprehensive Straight Wire Orthodontics Course" at bounding box center [441, 234] width 160 height 24
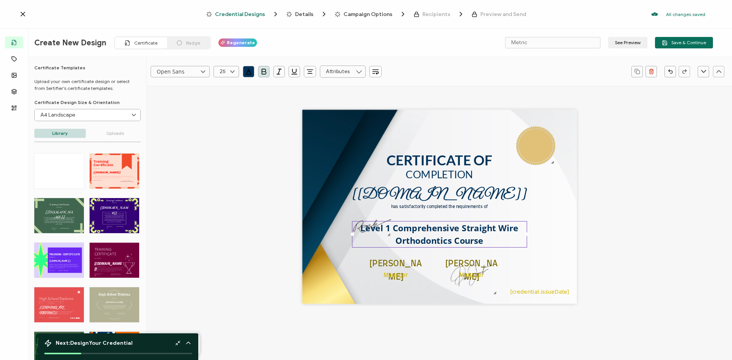
click at [231, 71] on icon at bounding box center [233, 71] width 10 height 11
click at [228, 111] on li "20" at bounding box center [227, 111] width 27 height 13
type input "20"
click at [231, 72] on icon at bounding box center [233, 71] width 10 height 11
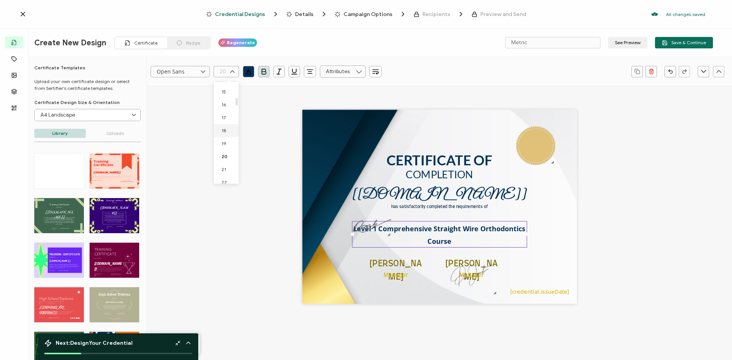
scroll to position [212, 0]
click at [228, 177] on li "23" at bounding box center [227, 176] width 27 height 13
type input "23"
drag, startPoint x: 524, startPoint y: 234, endPoint x: 490, endPoint y: 235, distance: 34.3
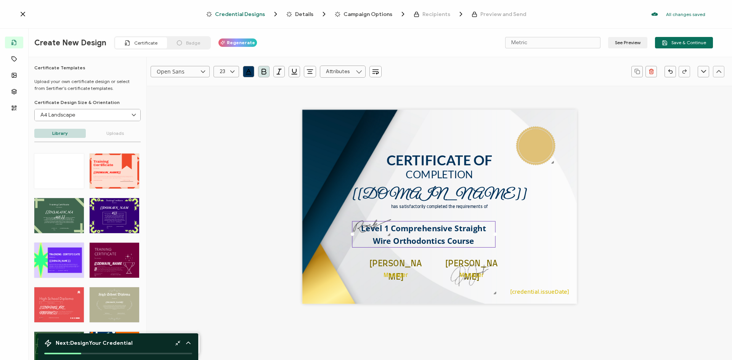
click at [490, 235] on div "Level 1 Comprehensive Straight Wire Orthodontics Course" at bounding box center [423, 234] width 143 height 26
click at [643, 225] on div "CERTIFICATE OF has satisfactorily completed the requirements of [[DOMAIN_NAME]]…" at bounding box center [439, 219] width 527 height 266
drag, startPoint x: 425, startPoint y: 221, endPoint x: 446, endPoint y: 218, distance: 20.4
click at [446, 218] on div "CERTIFICATE OF has satisfactorily completed the requirements of [[DOMAIN_NAME]]…" at bounding box center [439, 207] width 275 height 194
drag, startPoint x: 420, startPoint y: 226, endPoint x: 469, endPoint y: 224, distance: 48.5
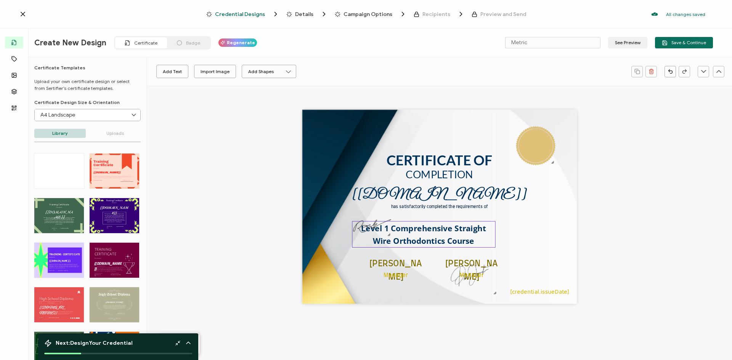
click at [469, 224] on span "Level 1 Comprehensive Straight Wire Orthodontics Course" at bounding box center [424, 235] width 127 height 24
drag, startPoint x: 465, startPoint y: 222, endPoint x: 485, endPoint y: 221, distance: 20.2
click at [485, 221] on div "Level 1 Comprehensive Straight Wire Orthodontics Course" at bounding box center [423, 234] width 143 height 26
drag, startPoint x: 453, startPoint y: 221, endPoint x: 481, endPoint y: 217, distance: 28.2
click at [481, 217] on div "CERTIFICATE OF has satisfactorily completed the requirements of [[DOMAIN_NAME]]…" at bounding box center [439, 207] width 275 height 194
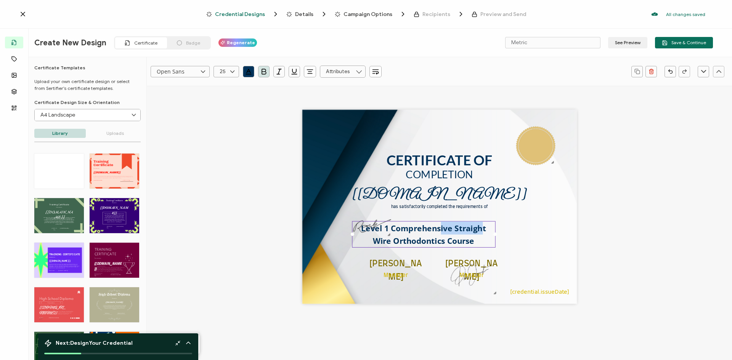
drag, startPoint x: 438, startPoint y: 221, endPoint x: 483, endPoint y: 214, distance: 44.8
click at [483, 214] on div "CERTIFICATE OF has satisfactorily completed the requirements of [[DOMAIN_NAME]]…" at bounding box center [439, 207] width 275 height 194
click at [633, 229] on div "CERTIFICATE OF has satisfactorily completed the requirements of [[DOMAIN_NAME]]…" at bounding box center [439, 219] width 527 height 266
drag, startPoint x: 462, startPoint y: 247, endPoint x: 501, endPoint y: 242, distance: 38.9
click at [505, 245] on div "CERTIFICATE OF has satisfactorily completed the requirements of [[DOMAIN_NAME]]…" at bounding box center [439, 207] width 275 height 194
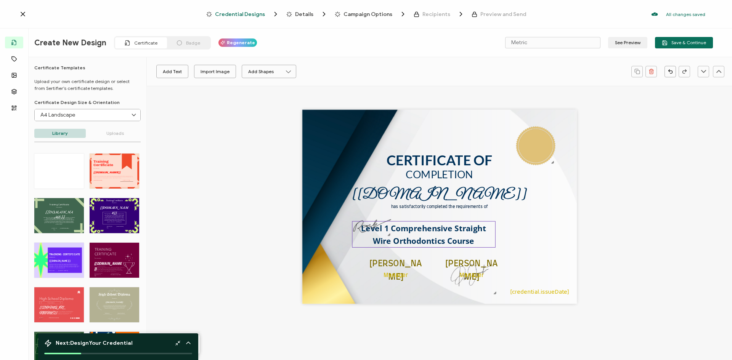
click at [419, 236] on span "Level 1 Comprehensive Straight Wire Orthodontics Course" at bounding box center [424, 235] width 127 height 24
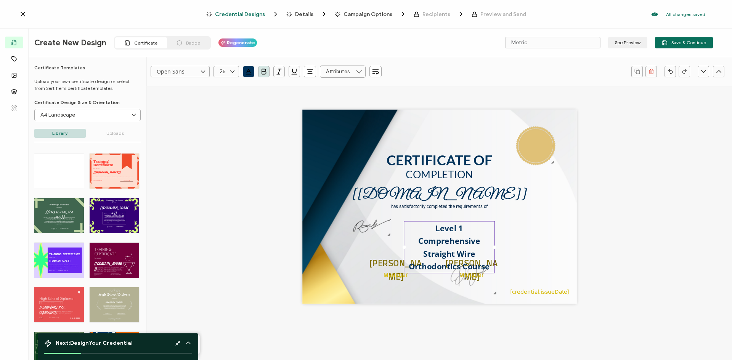
drag, startPoint x: 351, startPoint y: 235, endPoint x: 409, endPoint y: 232, distance: 57.7
click at [409, 232] on div "Level 1 Comprehensive Straight Wire Orthodontics Course" at bounding box center [449, 247] width 91 height 52
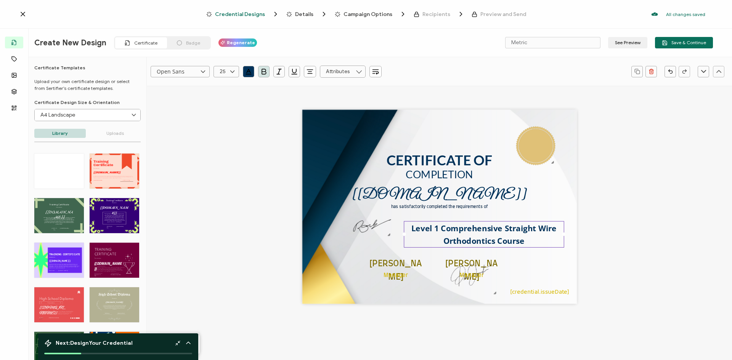
drag, startPoint x: 494, startPoint y: 248, endPoint x: 572, endPoint y: 242, distance: 78.0
click at [572, 242] on div "CERTIFICATE OF has satisfactorily completed the requirements of [[DOMAIN_NAME]]…" at bounding box center [439, 207] width 275 height 194
drag, startPoint x: 369, startPoint y: 222, endPoint x: 398, endPoint y: 267, distance: 54.4
click at [398, 267] on div "CERTIFICATE OF has satisfactorily completed the requirements of [[DOMAIN_NAME]]…" at bounding box center [439, 207] width 275 height 194
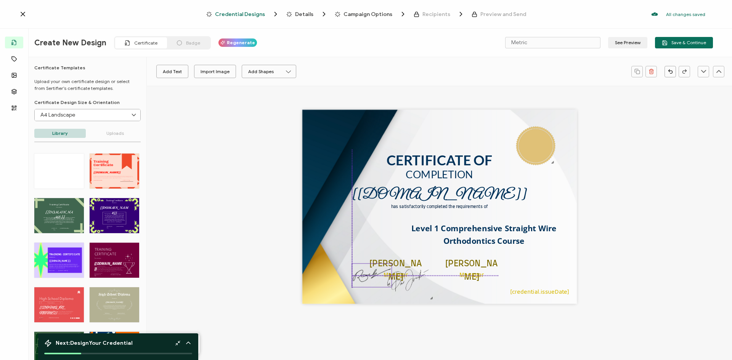
drag, startPoint x: 356, startPoint y: 223, endPoint x: 366, endPoint y: 263, distance: 41.6
click at [357, 273] on img at bounding box center [372, 275] width 40 height 23
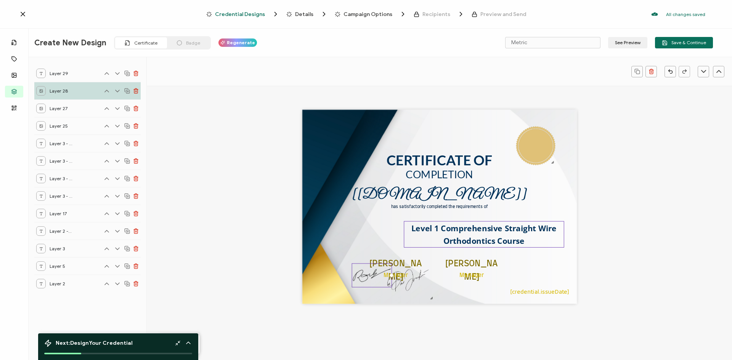
click at [474, 231] on span "Level 1 Comprehensive Straight Wire Orthodontics Course" at bounding box center [484, 235] width 147 height 24
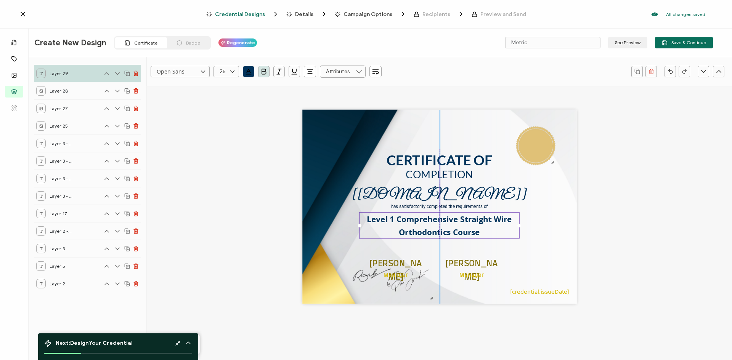
drag, startPoint x: 477, startPoint y: 221, endPoint x: 432, endPoint y: 212, distance: 45.5
click at [432, 212] on div "Level 1 Comprehensive Straight Wire Orthodontics Course" at bounding box center [439, 225] width 160 height 26
drag, startPoint x: 606, startPoint y: 261, endPoint x: 595, endPoint y: 262, distance: 11.1
click at [607, 261] on div "CERTIFICATE OF has satisfactorily completed the requirements of [[DOMAIN_NAME]]…" at bounding box center [439, 219] width 527 height 266
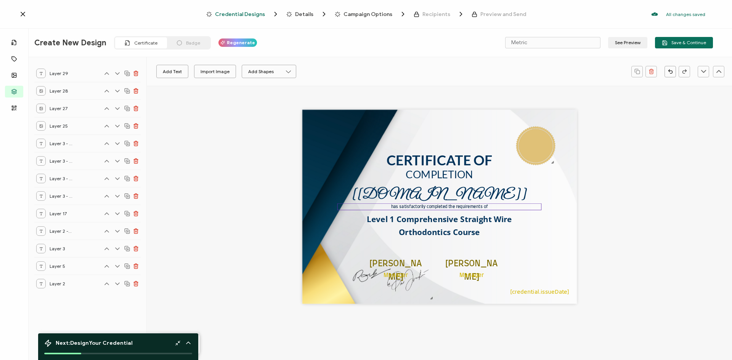
click at [462, 208] on pre "has satisfactorily completed the requirements of" at bounding box center [439, 207] width 97 height 4
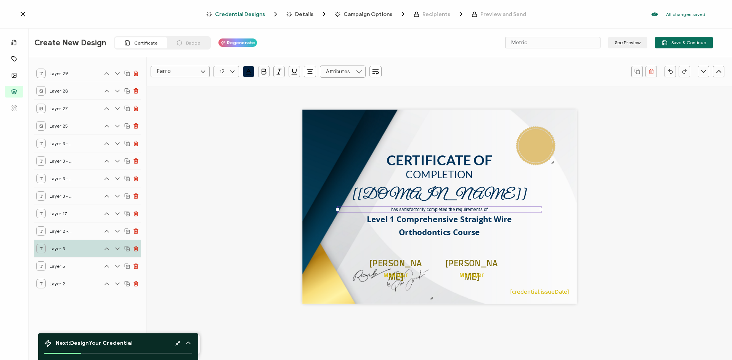
click at [589, 254] on div "CERTIFICATE OF has satisfactorily completed the requirements of [[DOMAIN_NAME]]…" at bounding box center [439, 219] width 527 height 266
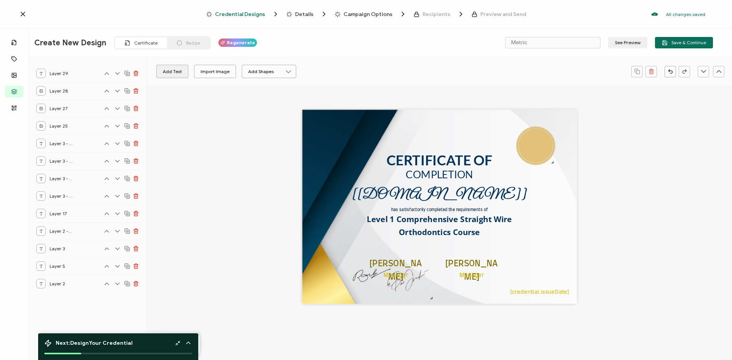
click at [176, 76] on button "Add Text" at bounding box center [172, 71] width 32 height 13
drag, startPoint x: 459, startPoint y: 209, endPoint x: 451, endPoint y: 246, distance: 37.5
click at [451, 246] on pre "Edit this text" at bounding box center [433, 244] width 50 height 12
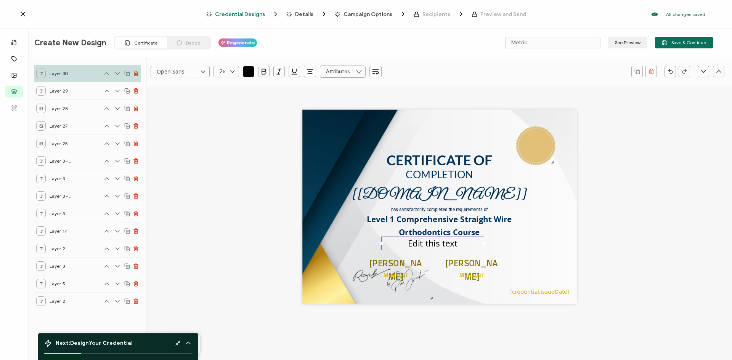
click at [451, 246] on pre "Edit this text" at bounding box center [433, 244] width 50 height 12
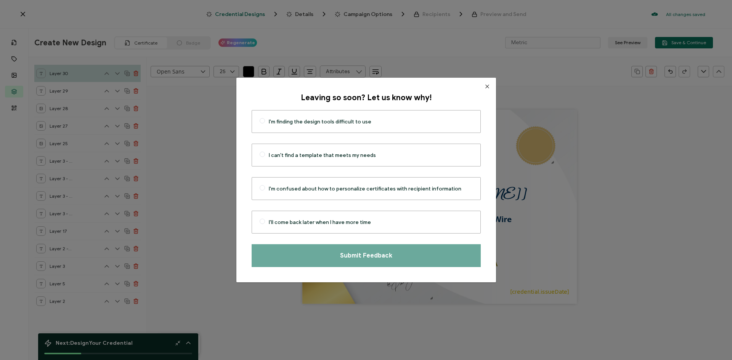
click at [484, 86] on icon "Close" at bounding box center [487, 86] width 6 height 6
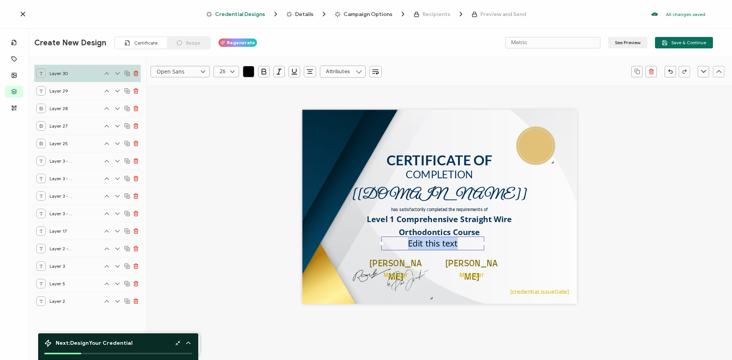
click at [417, 248] on pre "Edit this text" at bounding box center [433, 244] width 50 height 12
click at [354, 74] on input "text" at bounding box center [343, 72] width 46 height 12
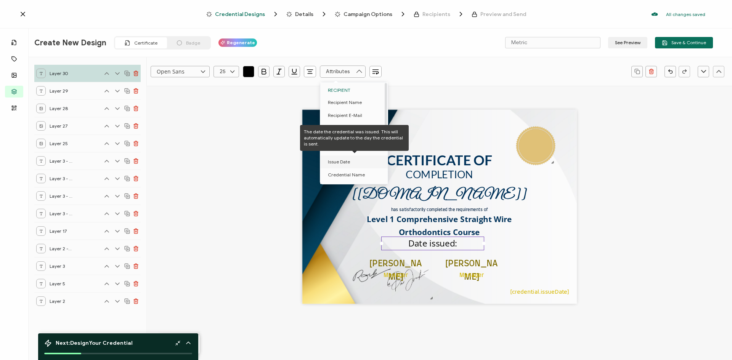
click at [361, 163] on li "Issue Date" at bounding box center [355, 162] width 70 height 13
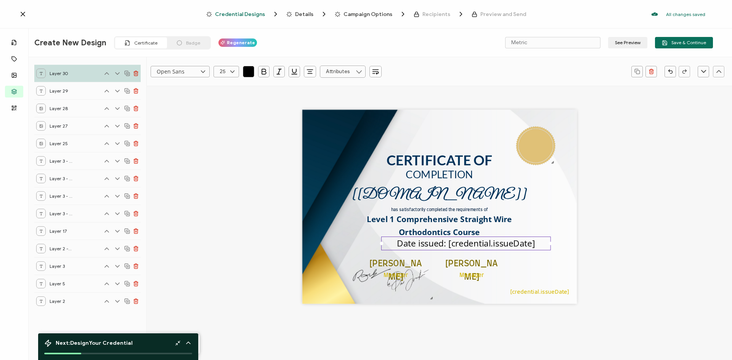
drag, startPoint x: 482, startPoint y: 250, endPoint x: 557, endPoint y: 248, distance: 74.8
click at [557, 248] on div "CERTIFICATE OF has satisfactorily completed the requirements of [[DOMAIN_NAME]]…" at bounding box center [439, 207] width 275 height 194
click at [522, 244] on pre "Date issued: [credential.issueDate]" at bounding box center [466, 244] width 138 height 12
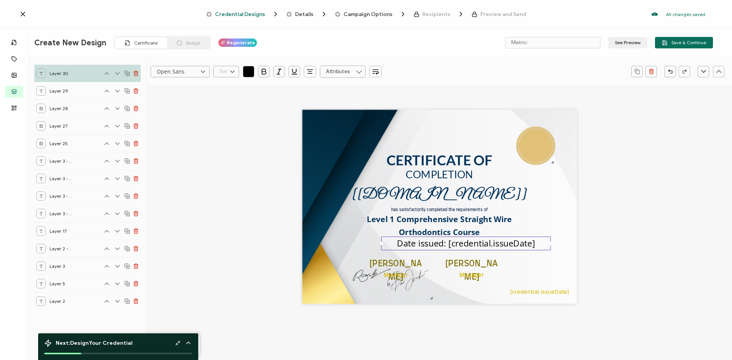
click at [225, 72] on input "text" at bounding box center [227, 71] width 26 height 11
click at [226, 162] on li "18" at bounding box center [227, 161] width 27 height 13
click at [513, 242] on span "Date issued: [credential.issueDate]" at bounding box center [466, 244] width 101 height 8
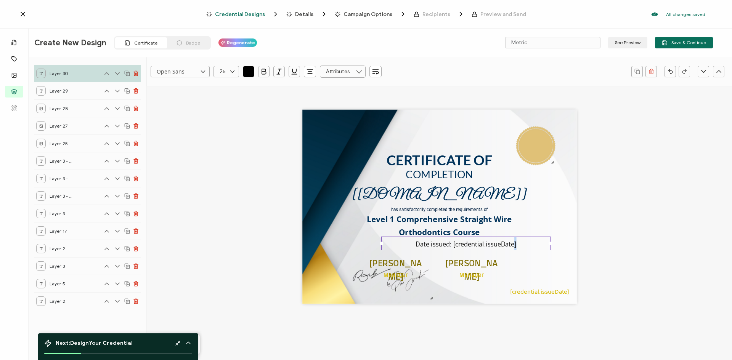
type input "18"
click at [514, 243] on span "]" at bounding box center [515, 244] width 2 height 8
type input ""Open Sans""
click at [245, 74] on icon "button" at bounding box center [249, 72] width 8 height 8
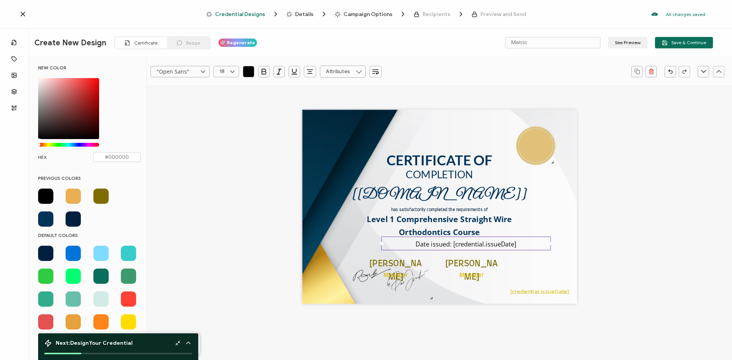
click at [43, 220] on span at bounding box center [45, 219] width 15 height 15
type input "#00325a"
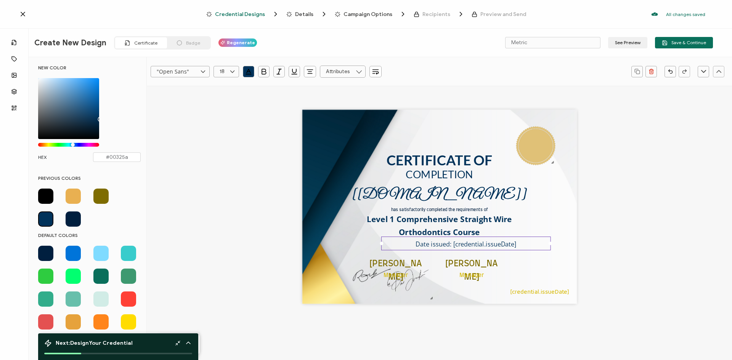
click at [527, 244] on div "Date issued: [credential.issueDate ]" at bounding box center [466, 244] width 170 height 14
type input "Open Sans"
type input "25"
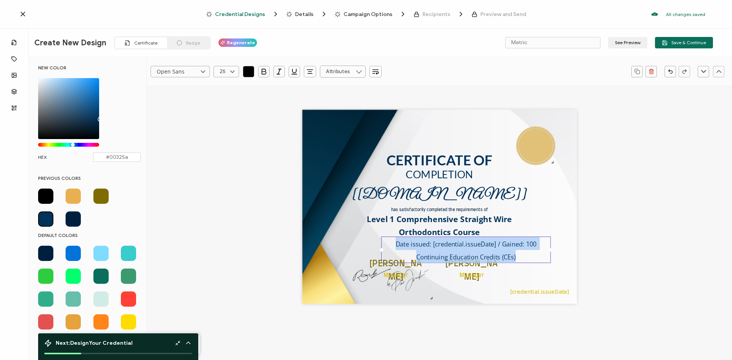
drag, startPoint x: 395, startPoint y: 244, endPoint x: 514, endPoint y: 257, distance: 119.7
click at [514, 257] on span "Date issued: [credential.issueDate ] / Gained: 100 Continuing Education Credits…" at bounding box center [467, 250] width 143 height 21
type input ""Open Sans""
type input "18"
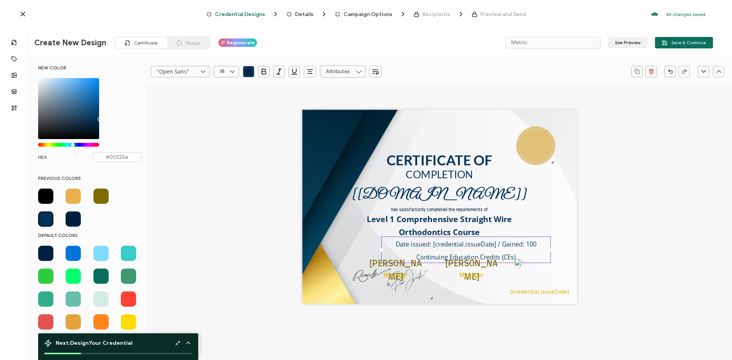
click at [233, 70] on icon at bounding box center [233, 71] width 10 height 11
click at [223, 94] on li "12" at bounding box center [227, 98] width 27 height 13
type input "12"
drag, startPoint x: 462, startPoint y: 244, endPoint x: 511, endPoint y: 257, distance: 50.2
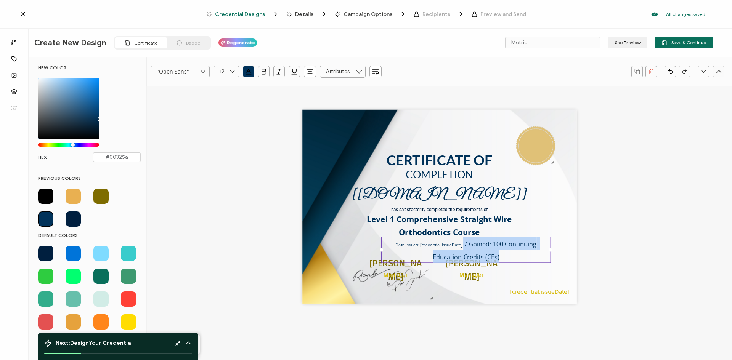
click at [511, 257] on div "Date issued: [credential.issueDate ] / Gained: 100 Continuing Education Credits…" at bounding box center [466, 250] width 170 height 26
click at [232, 71] on icon at bounding box center [233, 71] width 10 height 11
click at [228, 176] on li "12" at bounding box center [227, 176] width 27 height 13
type input "12"
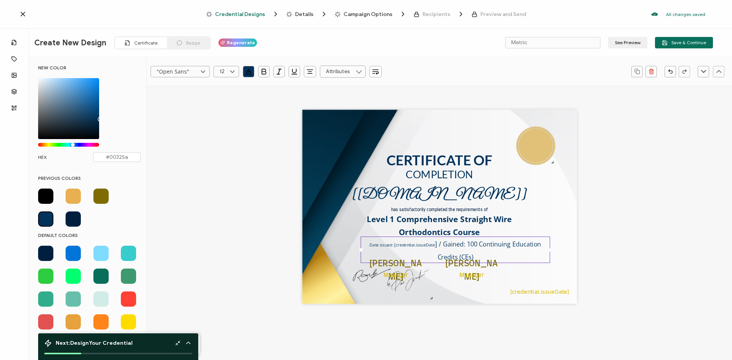
drag, startPoint x: 379, startPoint y: 251, endPoint x: 356, endPoint y: 247, distance: 23.2
click at [356, 247] on div "CERTIFICATE OF has satisfactorily completed the requirements of [[DOMAIN_NAME]]…" at bounding box center [439, 207] width 275 height 194
click at [459, 248] on span "] / Gained: 100 Continuing Education Credits (CEs)" at bounding box center [489, 250] width 108 height 21
type input "Open Sans"
drag, startPoint x: 472, startPoint y: 255, endPoint x: 443, endPoint y: 243, distance: 30.9
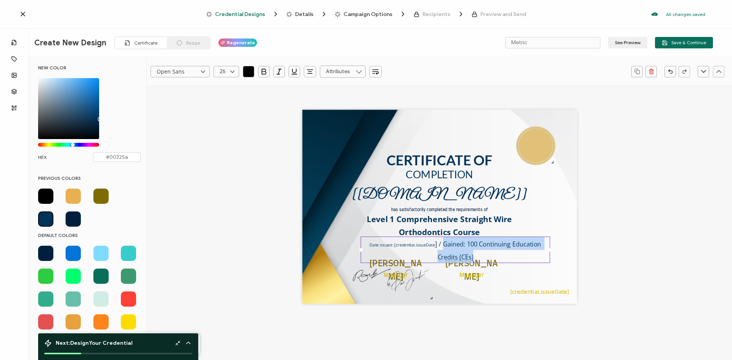
click at [443, 243] on span "] / Gained: 100 Continuing Education Credits (CEs)" at bounding box center [489, 250] width 108 height 21
type input "18"
click at [234, 73] on icon at bounding box center [233, 71] width 10 height 11
click at [225, 99] on span "12" at bounding box center [224, 98] width 5 height 6
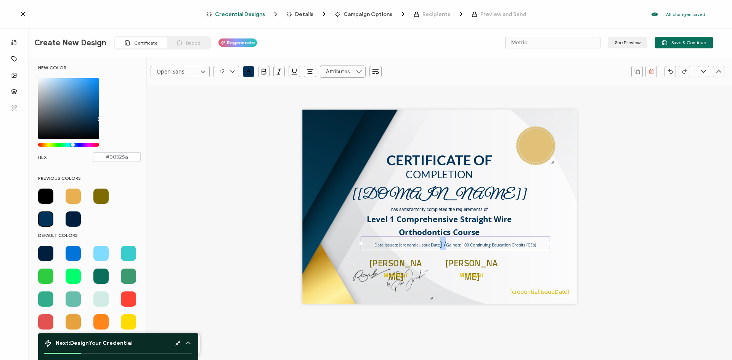
drag, startPoint x: 444, startPoint y: 244, endPoint x: 438, endPoint y: 242, distance: 6.7
click at [440, 242] on span "] / Gained: 100 Continuing Education Credits (CEs)" at bounding box center [488, 244] width 96 height 8
type input "18"
click at [230, 71] on icon at bounding box center [233, 71] width 10 height 11
click at [225, 98] on span "12" at bounding box center [224, 98] width 5 height 6
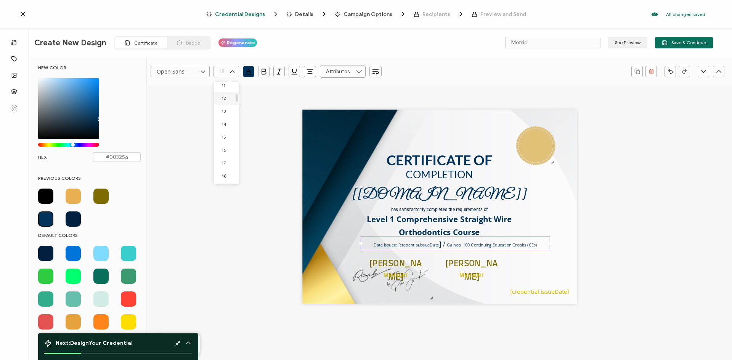
type input "12"
drag, startPoint x: 531, startPoint y: 237, endPoint x: 523, endPoint y: 236, distance: 7.6
click at [523, 236] on div "CERTIFICATE OF has satisfactorily completed the requirements of [[DOMAIN_NAME]]…" at bounding box center [439, 207] width 275 height 194
drag, startPoint x: 520, startPoint y: 237, endPoint x: 506, endPoint y: 236, distance: 14.5
click at [506, 236] on div "CERTIFICATE OF has satisfactorily completed the requirements of [[DOMAIN_NAME]]…" at bounding box center [439, 207] width 275 height 194
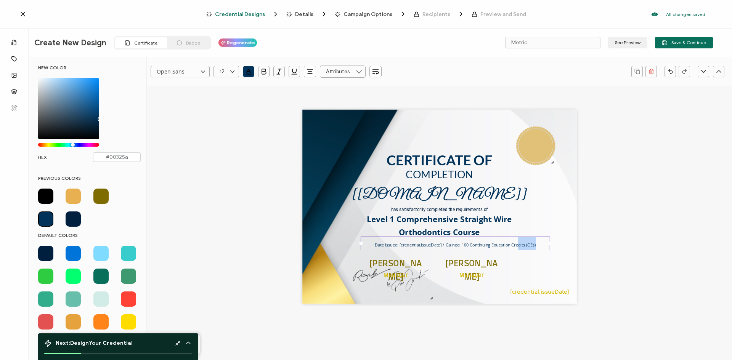
drag, startPoint x: 536, startPoint y: 249, endPoint x: 518, endPoint y: 249, distance: 17.5
click at [518, 249] on div "Date issued: [credential.issueDate ] / Gained: 100 Continuing Education Credits…" at bounding box center [455, 244] width 189 height 14
drag, startPoint x: 605, startPoint y: 258, endPoint x: 590, endPoint y: 257, distance: 15.3
click at [605, 260] on div "CERTIFICATE OF has satisfactorily completed the requirements of [[DOMAIN_NAME]]…" at bounding box center [439, 219] width 527 height 266
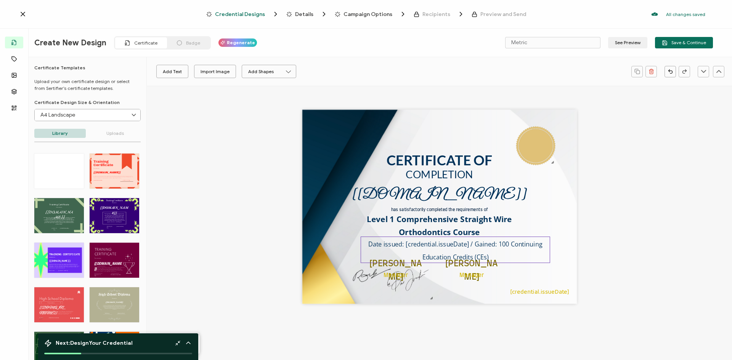
click at [480, 244] on span "] / Gained: 100 Continuing Education Credits (CEs)" at bounding box center [483, 250] width 122 height 21
click at [625, 254] on div "CERTIFICATE OF has satisfactorily completed the requirements of [[DOMAIN_NAME]]…" at bounding box center [439, 219] width 527 height 266
click at [529, 243] on span "] / Gained: 100 Continuing Education Credits (CEs)" at bounding box center [483, 250] width 122 height 21
click at [231, 71] on icon at bounding box center [233, 71] width 10 height 11
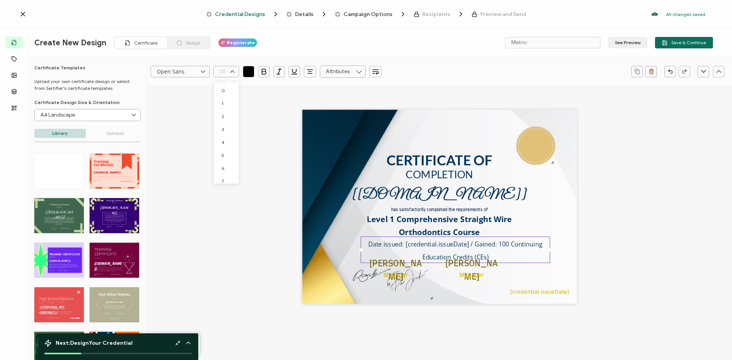
scroll to position [239, 0]
click at [224, 88] on li "18" at bounding box center [227, 85] width 27 height 13
type input "18"
click at [195, 75] on input "Open Sans" at bounding box center [180, 71] width 59 height 11
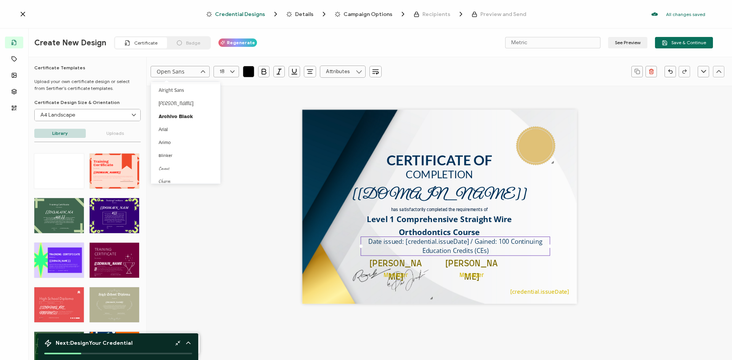
scroll to position [355, 0]
click at [233, 70] on icon at bounding box center [233, 71] width 10 height 11
click at [228, 97] on li "12" at bounding box center [227, 98] width 27 height 13
type input "12"
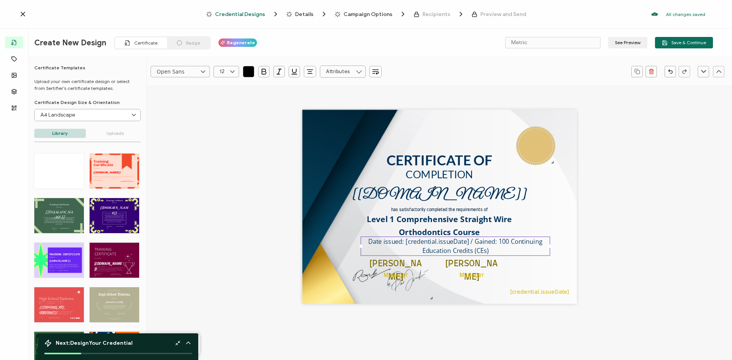
click at [190, 70] on input "Open Sans" at bounding box center [180, 71] width 59 height 11
click at [181, 140] on li "Lato" at bounding box center [187, 134] width 72 height 13
type input "Lato"
click at [231, 72] on icon at bounding box center [233, 71] width 10 height 11
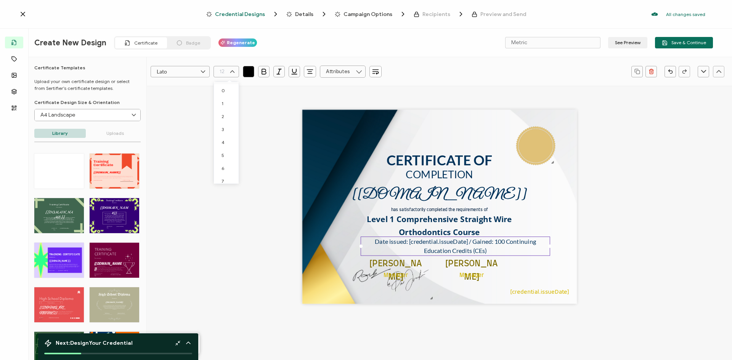
scroll to position [70, 0]
click at [224, 174] on span "12" at bounding box center [224, 176] width 5 height 6
type input "12"
click at [234, 69] on icon at bounding box center [233, 71] width 10 height 11
click at [227, 161] on li "11" at bounding box center [227, 163] width 27 height 13
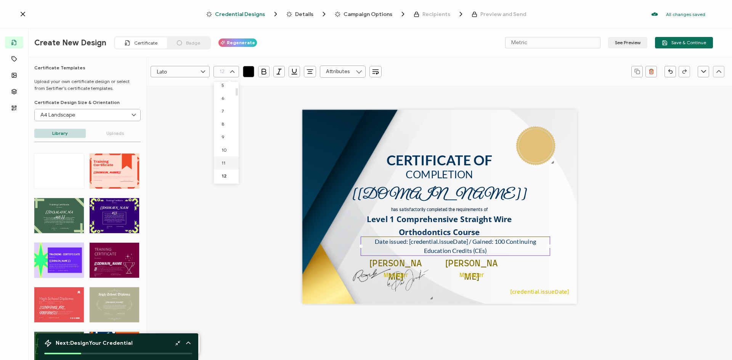
type input "11"
click at [461, 230] on span "Level 1 Comprehensive Straight Wire Orthodontics Course" at bounding box center [440, 226] width 147 height 24
drag, startPoint x: 519, startPoint y: 225, endPoint x: 556, endPoint y: 224, distance: 37.4
click at [556, 224] on div "CERTIFICATE OF has satisfactorily completed the requirements of [[DOMAIN_NAME]]…" at bounding box center [439, 207] width 275 height 194
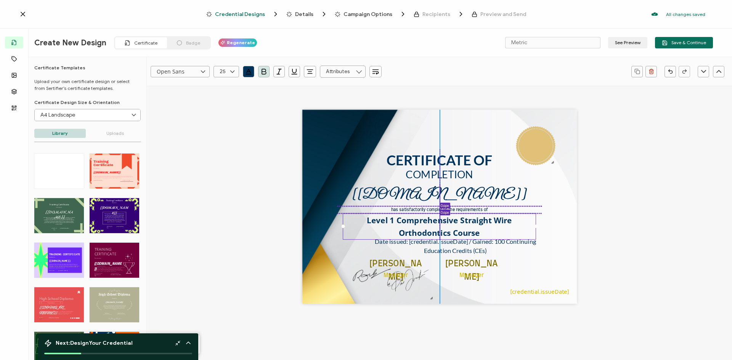
drag, startPoint x: 544, startPoint y: 212, endPoint x: 528, endPoint y: 214, distance: 16.1
click at [528, 214] on div "Level 1 Comprehensive Straight Wire Orthodontics Course" at bounding box center [439, 226] width 193 height 26
click at [228, 72] on icon at bounding box center [233, 71] width 10 height 11
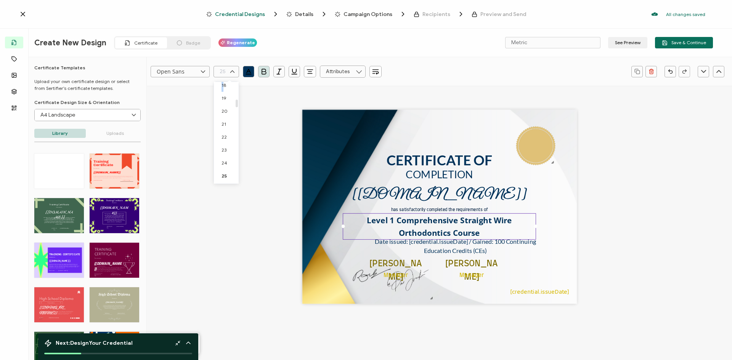
scroll to position [220, 0]
click at [226, 105] on span "18" at bounding box center [224, 104] width 5 height 6
type input "18"
click at [509, 251] on div "Date issued: [credential.issueDate ] / Gained: 100 Continuing Education Credits…" at bounding box center [455, 246] width 189 height 19
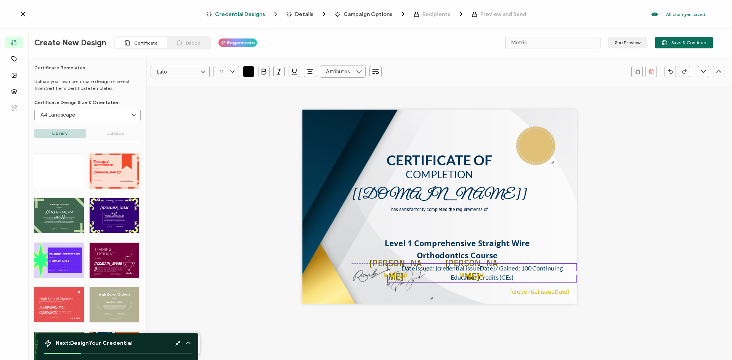
drag, startPoint x: 504, startPoint y: 244, endPoint x: 560, endPoint y: 271, distance: 61.9
click at [560, 271] on span "] / Gained: 100 Continuing Education Credits (CEs)" at bounding box center [507, 272] width 113 height 17
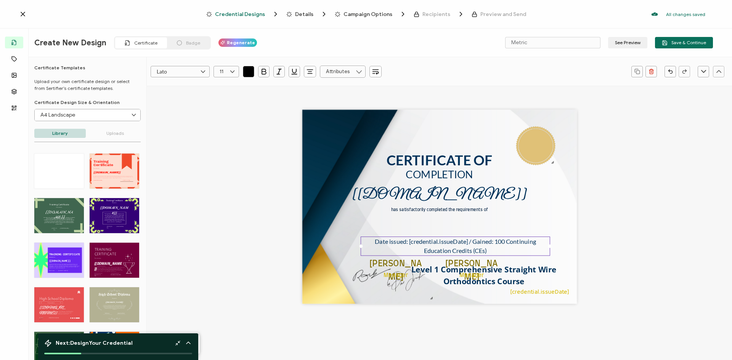
drag, startPoint x: 519, startPoint y: 275, endPoint x: 520, endPoint y: 260, distance: 14.2
click at [520, 260] on div "CERTIFICATE OF has satisfactorily completed the requirements of [[DOMAIN_NAME]]…" at bounding box center [439, 207] width 275 height 194
drag, startPoint x: 547, startPoint y: 263, endPoint x: 539, endPoint y: 227, distance: 37.5
click at [539, 227] on div "CERTIFICATE OF has satisfactorily completed the requirements of [[DOMAIN_NAME]]…" at bounding box center [439, 207] width 275 height 194
drag, startPoint x: 544, startPoint y: 280, endPoint x: 527, endPoint y: 244, distance: 40.4
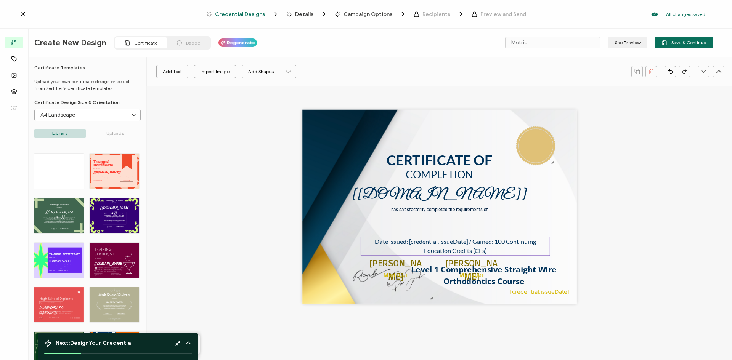
click at [527, 244] on div "CERTIFICATE OF has satisfactorily completed the requirements of [[DOMAIN_NAME]]…" at bounding box center [439, 207] width 275 height 194
click at [194, 42] on span "Badge" at bounding box center [193, 43] width 14 height 6
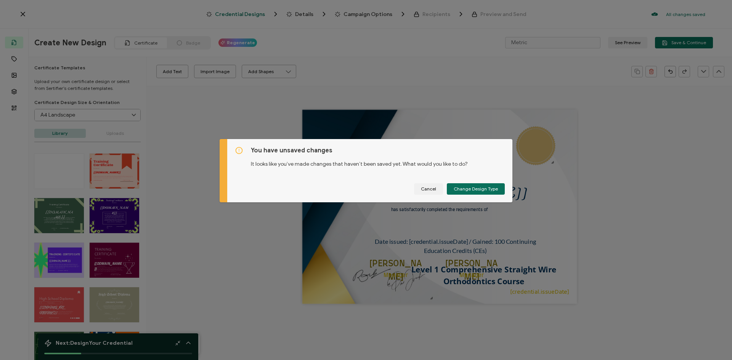
drag, startPoint x: 429, startPoint y: 191, endPoint x: 349, endPoint y: 118, distance: 108.2
click at [429, 191] on span "Cancel" at bounding box center [428, 189] width 15 height 5
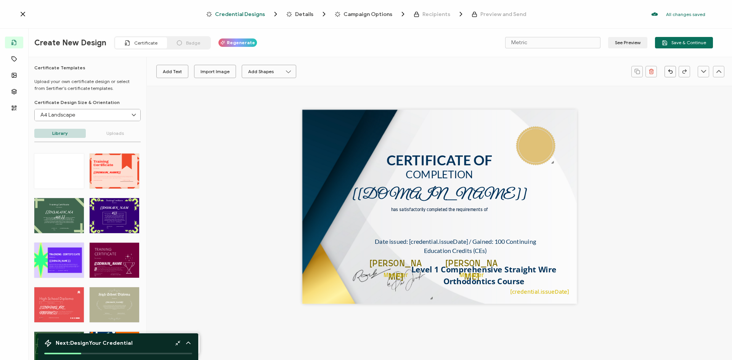
click at [238, 42] on span "Regenerate" at bounding box center [241, 42] width 28 height 5
click at [557, 46] on input "Metric" at bounding box center [552, 42] width 95 height 11
click at [557, 45] on input "Metric" at bounding box center [552, 42] width 95 height 11
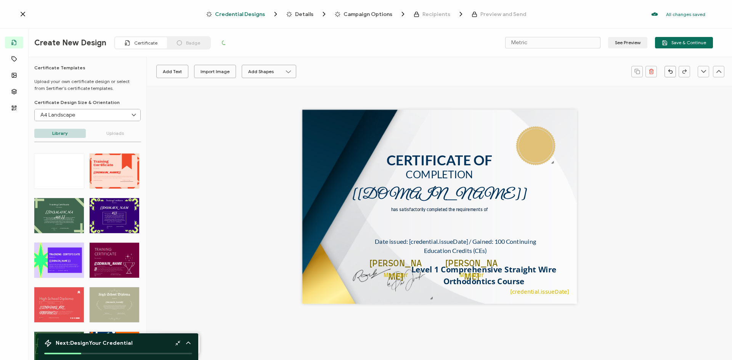
type input "Strouk"
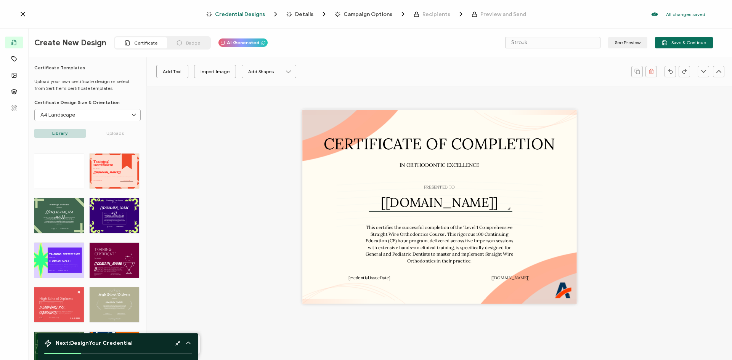
click at [240, 40] on span "AI Generated" at bounding box center [243, 42] width 32 height 5
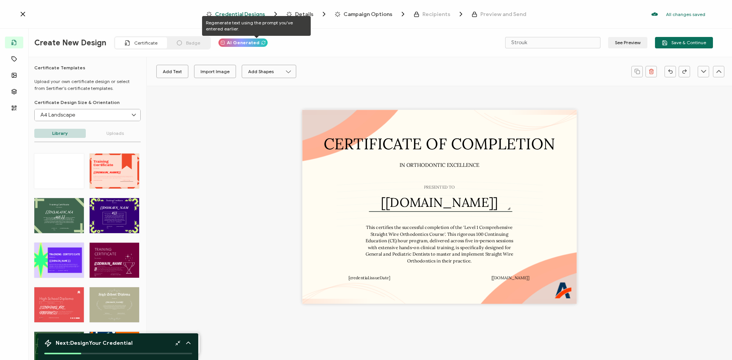
click at [261, 42] on icon at bounding box center [263, 42] width 5 height 5
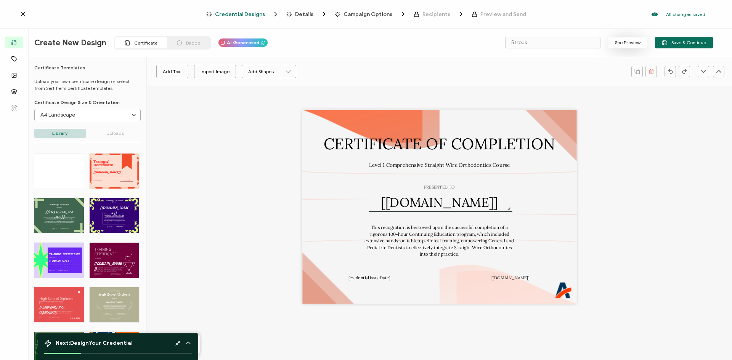
click at [633, 43] on button "See Preview" at bounding box center [627, 42] width 39 height 11
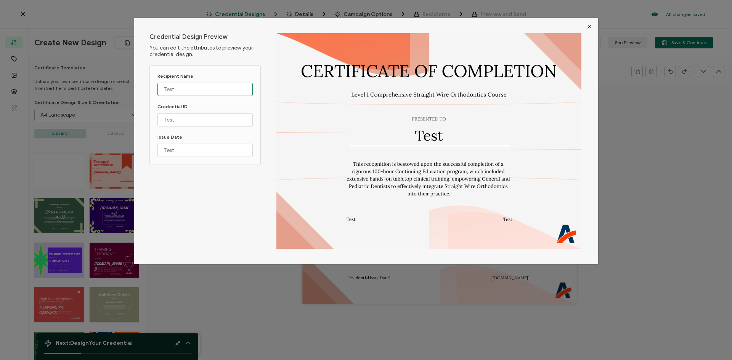
click at [224, 87] on input "Test" at bounding box center [204, 89] width 95 height 13
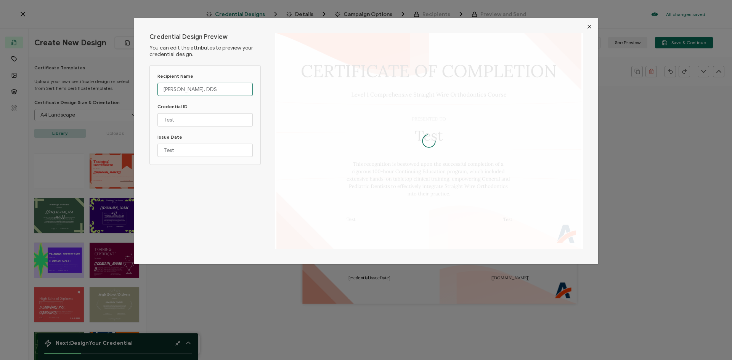
type input "[PERSON_NAME], DDS"
click at [205, 209] on div "Credential Design Preview You can edit the attributes to preview your credentia…" at bounding box center [206, 141] width 114 height 216
click at [211, 149] on input "Test" at bounding box center [204, 150] width 95 height 13
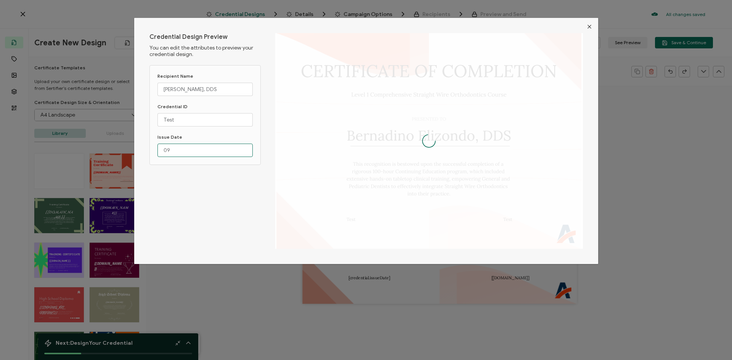
type input "0"
type input "[DATE]"
click at [196, 119] on input "Test" at bounding box center [204, 119] width 95 height 13
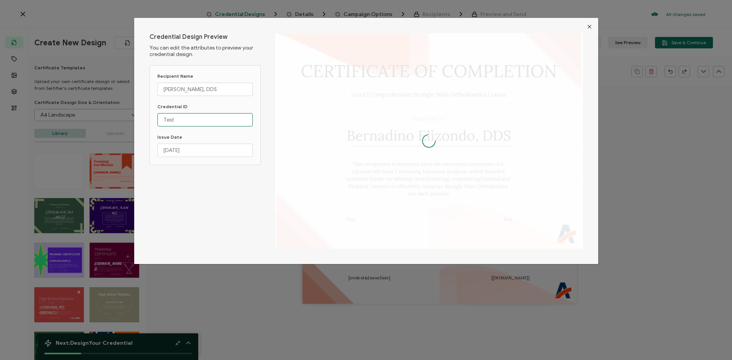
click at [196, 119] on input "Test" at bounding box center [204, 119] width 95 height 13
type input "CUID103849"
click at [209, 225] on div "Credential Design Preview You can edit the attributes to preview your credentia…" at bounding box center [206, 141] width 114 height 216
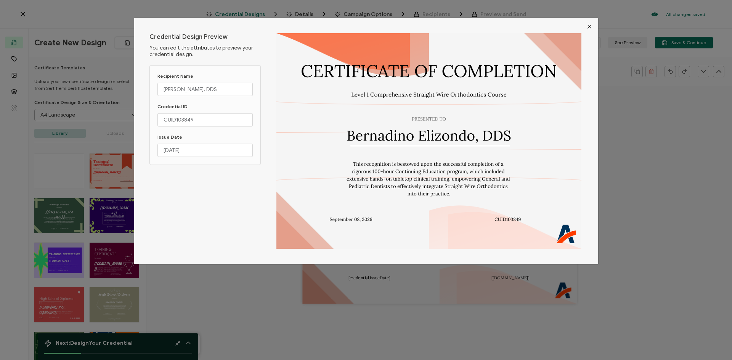
click at [589, 25] on icon "Close" at bounding box center [589, 27] width 6 height 6
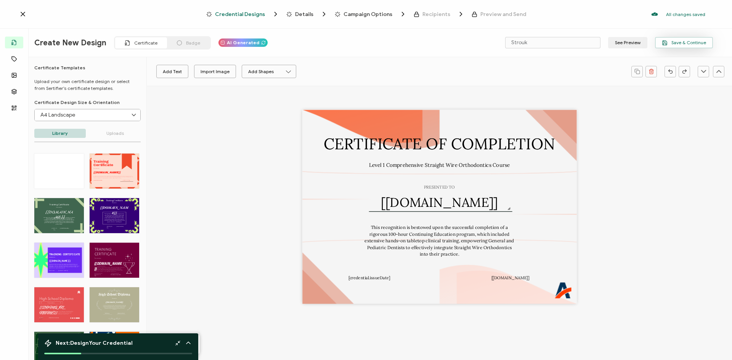
click at [704, 40] on span "Save & Continue" at bounding box center [684, 43] width 44 height 6
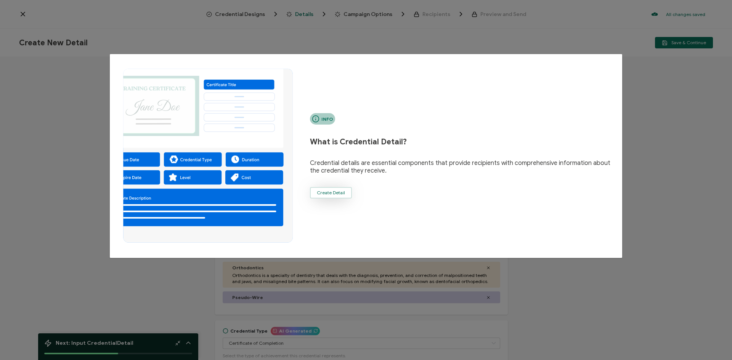
click at [337, 193] on span "Create Detail" at bounding box center [331, 193] width 28 height 5
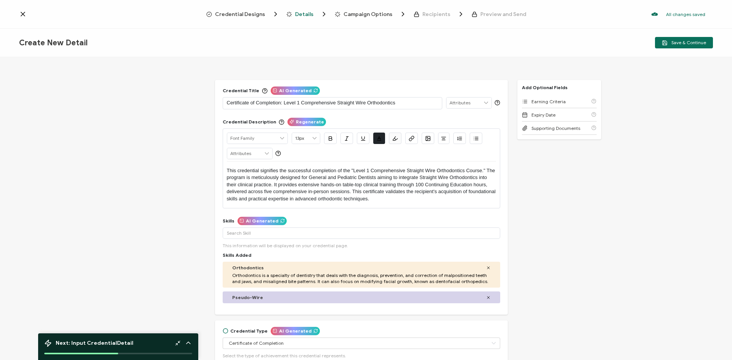
click at [234, 14] on span "Credential Designs" at bounding box center [240, 14] width 50 height 6
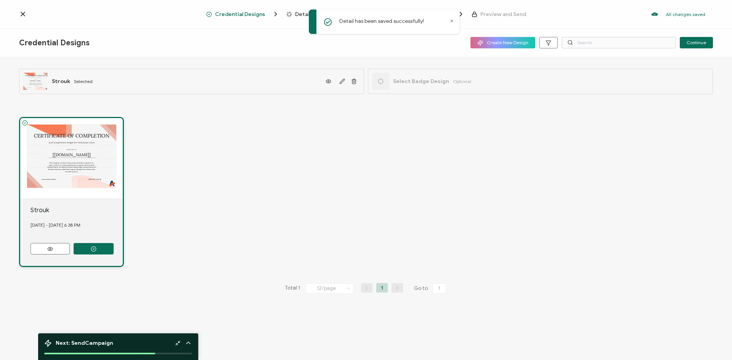
click at [427, 85] on div "Select Badge Design Optional" at bounding box center [421, 81] width 99 height 17
click at [378, 81] on icon at bounding box center [381, 82] width 6 height 6
click at [380, 82] on icon at bounding box center [381, 82] width 6 height 6
click at [379, 82] on icon at bounding box center [381, 82] width 6 height 6
click at [455, 83] on span "Optional" at bounding box center [462, 82] width 18 height 6
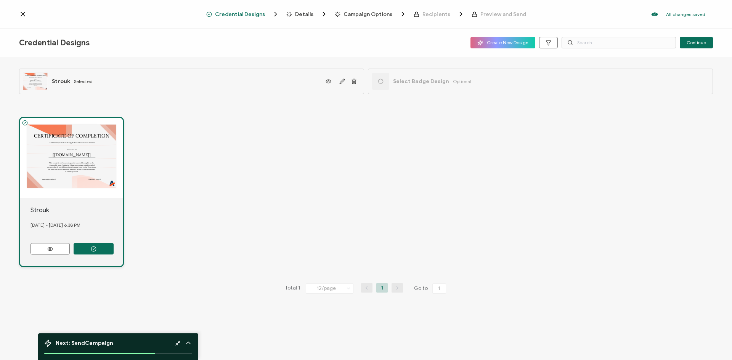
click at [510, 88] on div "Select Badge Design Optional" at bounding box center [540, 82] width 345 height 26
click at [593, 85] on div "Select Badge Design Optional" at bounding box center [540, 82] width 345 height 26
click at [297, 15] on span "Details" at bounding box center [304, 14] width 18 height 6
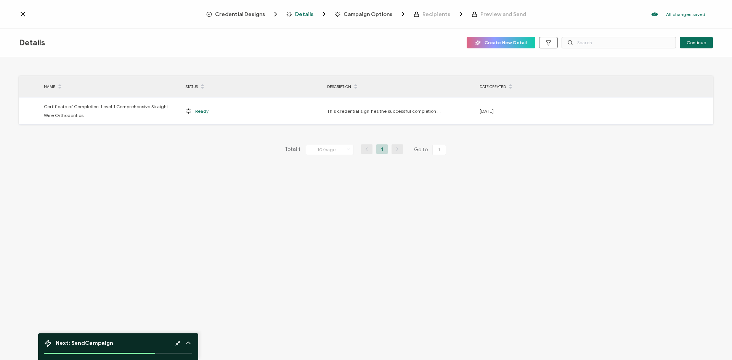
click at [379, 15] on span "Campaign Options" at bounding box center [368, 14] width 49 height 6
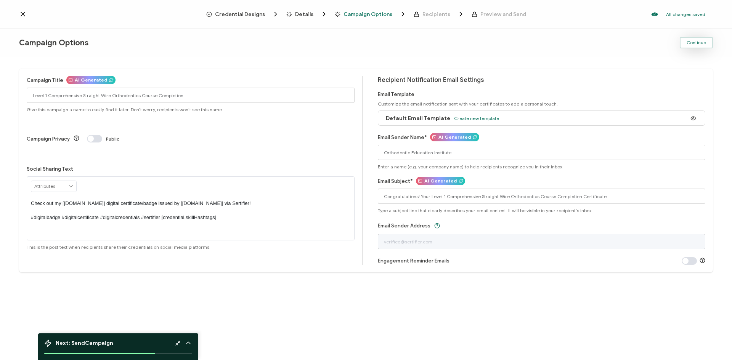
click at [700, 42] on span "Continue" at bounding box center [696, 42] width 19 height 5
click at [453, 21] on icon at bounding box center [452, 21] width 4 height 4
click at [23, 16] on icon at bounding box center [23, 14] width 8 height 8
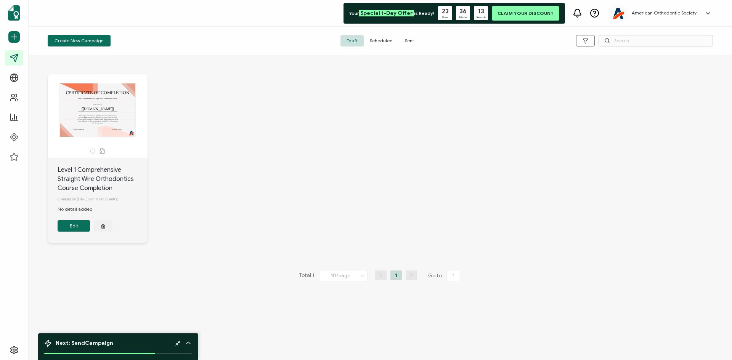
click at [223, 165] on div "CERTIFICATE OF COMPLETION PRESENTED TO The recipient’s full name, which will be…" at bounding box center [380, 164] width 681 height 211
click at [74, 227] on button "Edit" at bounding box center [74, 225] width 32 height 11
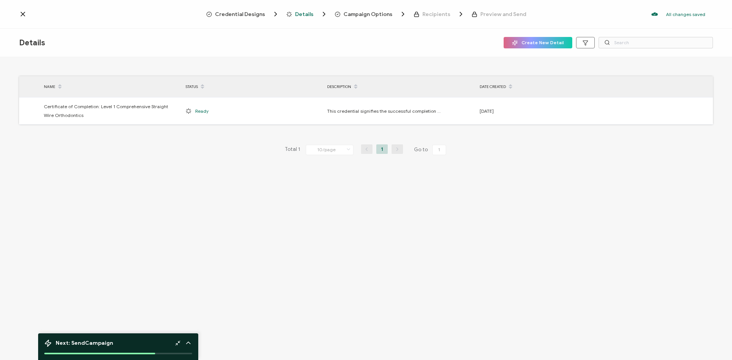
click at [238, 16] on span "Credential Designs" at bounding box center [240, 14] width 50 height 6
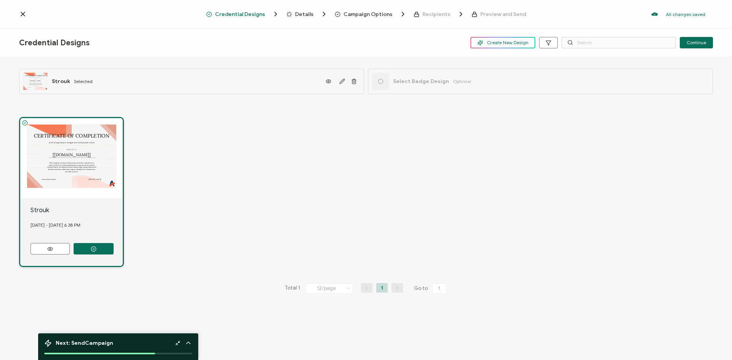
click at [506, 39] on button "Create New Design" at bounding box center [502, 42] width 65 height 11
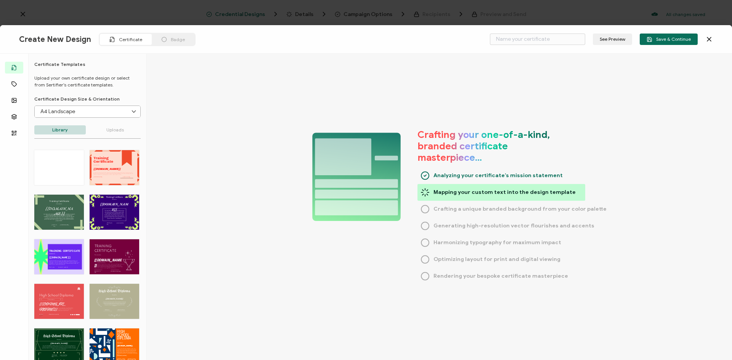
click at [170, 43] on div "Badge" at bounding box center [173, 39] width 43 height 11
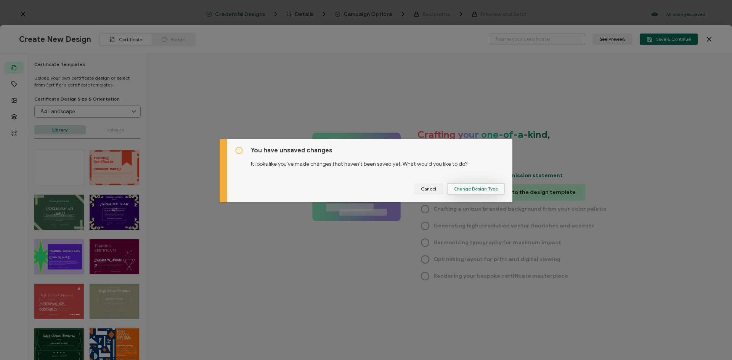
click at [467, 188] on span "Change Design Type" at bounding box center [476, 189] width 44 height 5
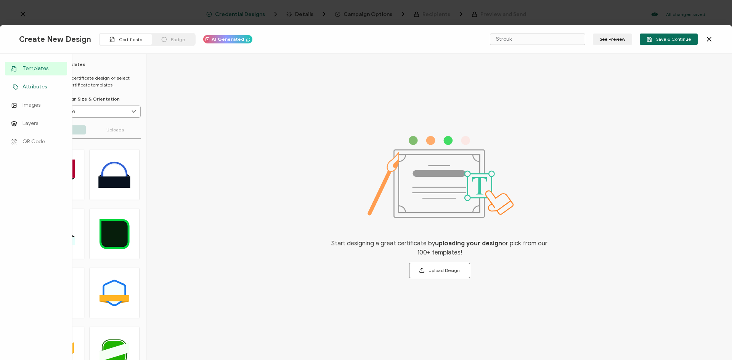
click at [30, 85] on span "Attributes" at bounding box center [34, 87] width 24 height 8
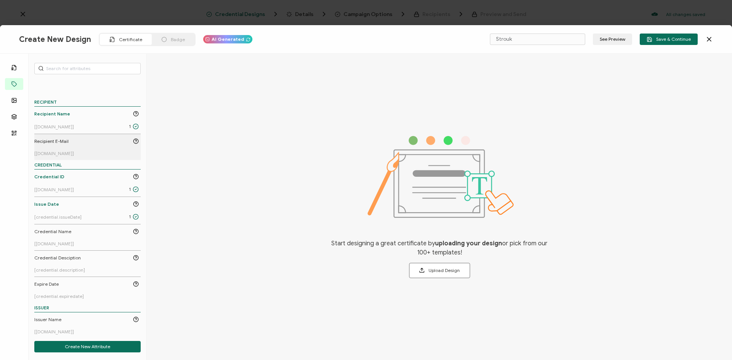
scroll to position [39, 0]
click at [177, 36] on div "Badge" at bounding box center [173, 39] width 43 height 11
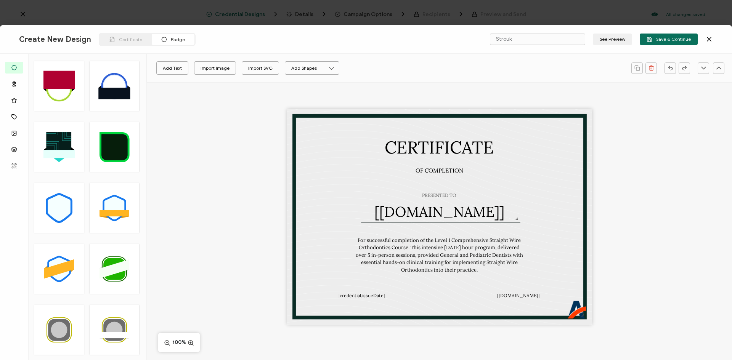
click at [70, 270] on polygon at bounding box center [59, 269] width 30 height 19
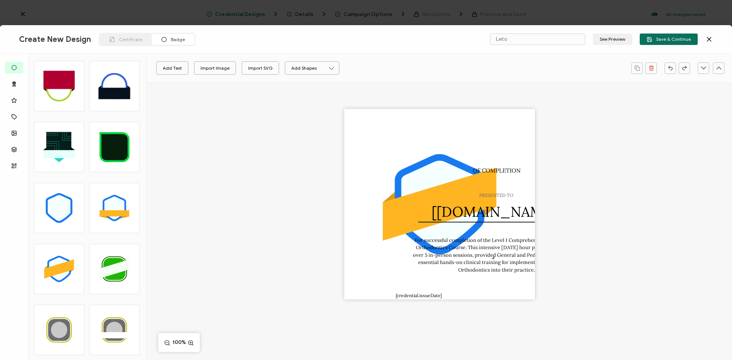
click at [69, 207] on icon at bounding box center [59, 208] width 23 height 26
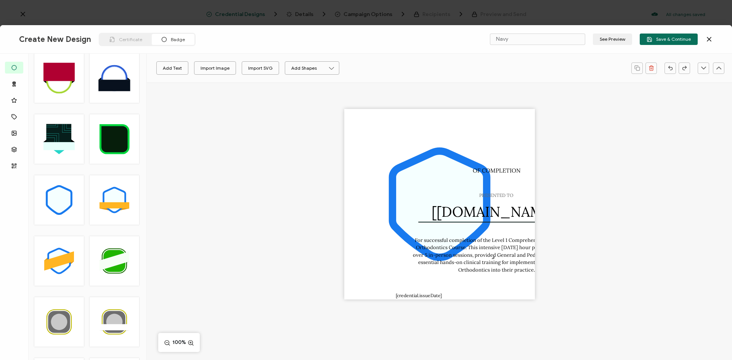
scroll to position [0, 0]
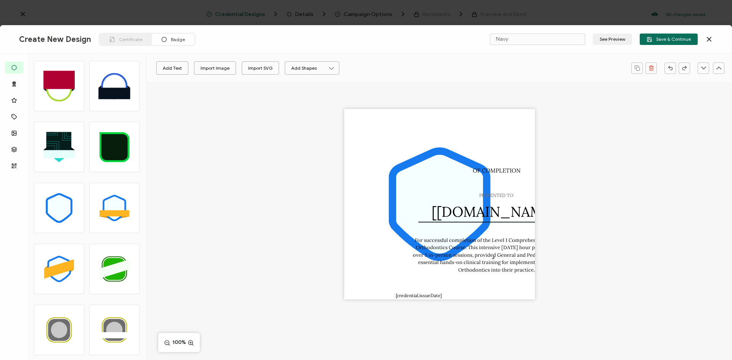
click at [120, 83] on circle at bounding box center [114, 85] width 21 height 21
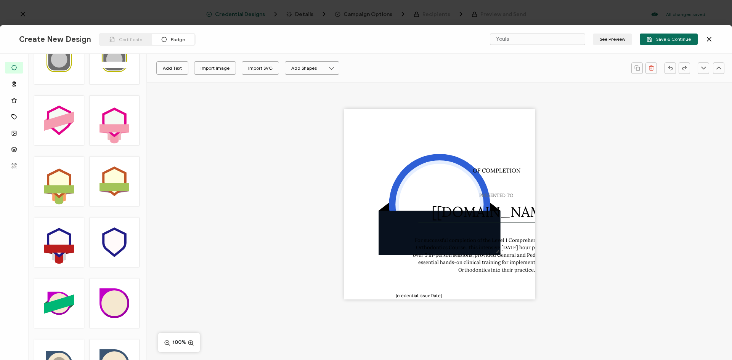
scroll to position [311, 0]
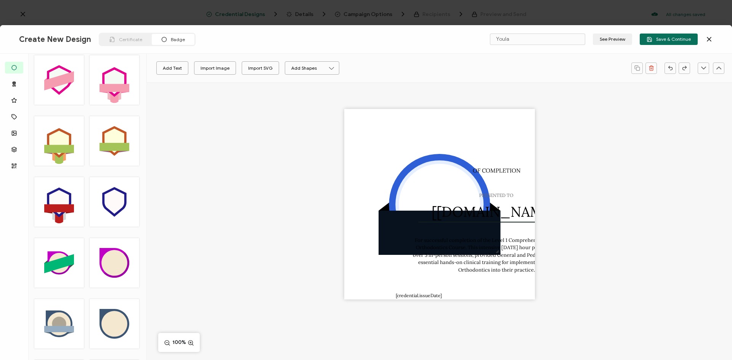
click at [64, 197] on icon at bounding box center [59, 202] width 20 height 24
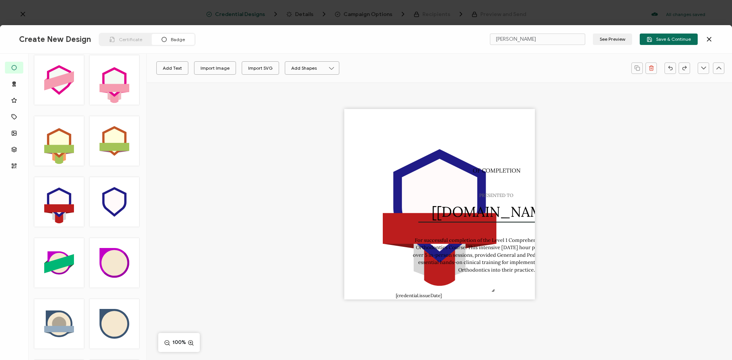
click at [114, 199] on icon at bounding box center [114, 202] width 20 height 24
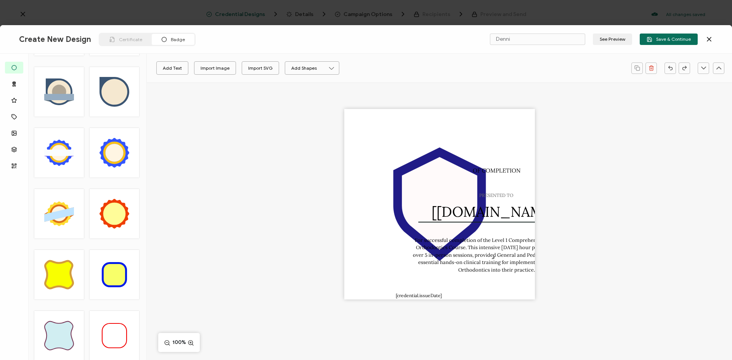
scroll to position [540, 0]
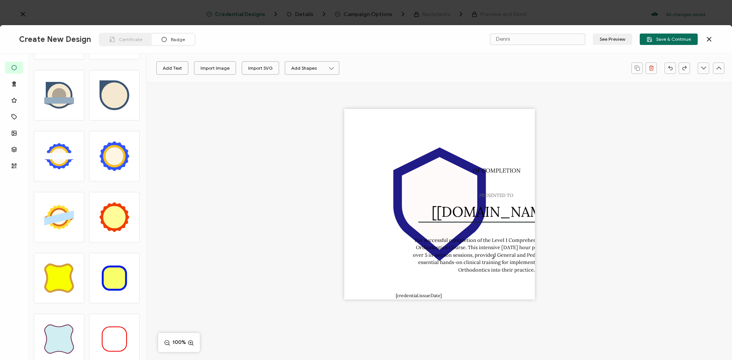
click at [65, 153] on circle at bounding box center [59, 156] width 16 height 16
type input "[PERSON_NAME]"
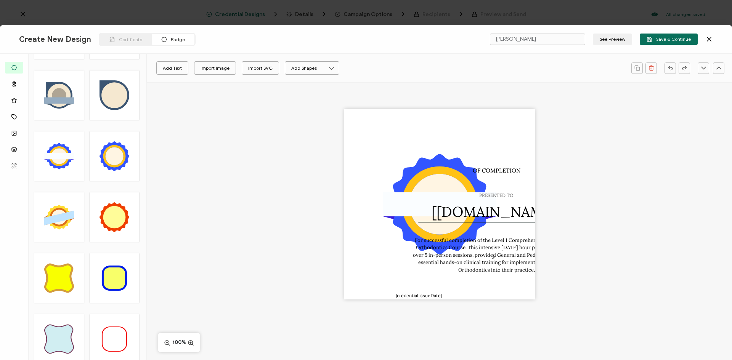
click at [709, 37] on icon at bounding box center [709, 39] width 8 height 8
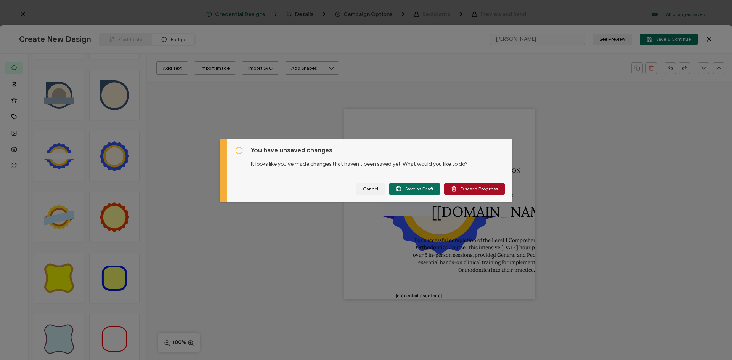
click at [479, 182] on div "You have unsaved changes It looks like you’ve made changes that haven’t been sa…" at bounding box center [369, 170] width 285 height 63
click at [479, 188] on span "Discard Progress" at bounding box center [474, 189] width 47 height 6
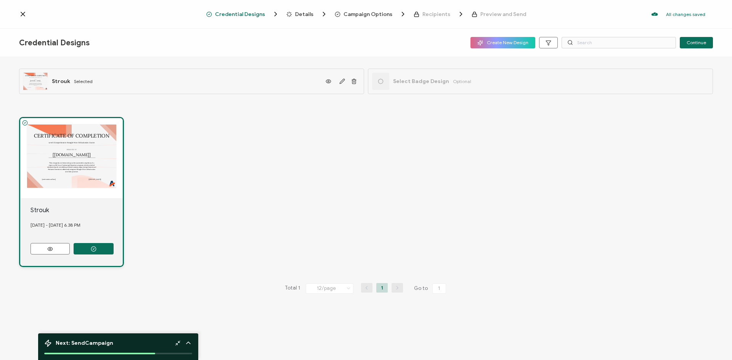
click at [23, 14] on icon at bounding box center [23, 14] width 4 height 4
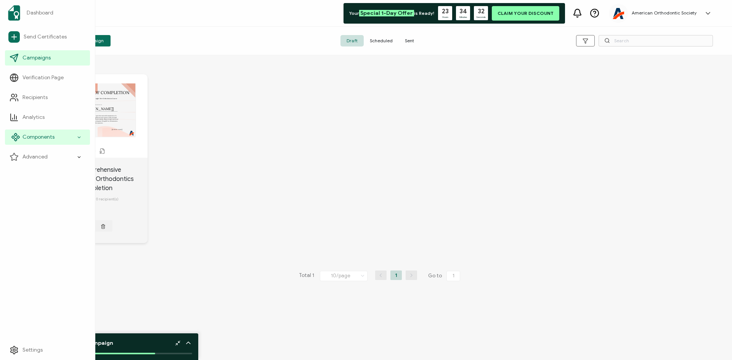
click at [65, 135] on div "Components" at bounding box center [47, 137] width 85 height 15
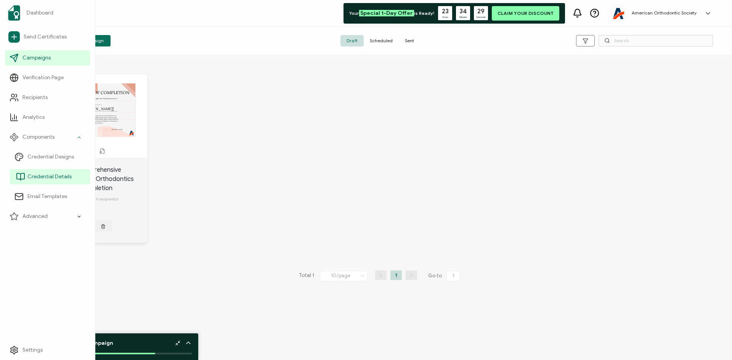
click at [67, 178] on span "Credential Details" at bounding box center [49, 177] width 44 height 8
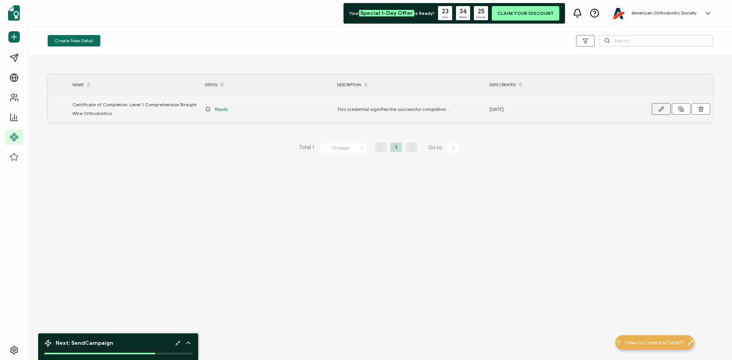
click at [666, 109] on button "button" at bounding box center [661, 108] width 19 height 11
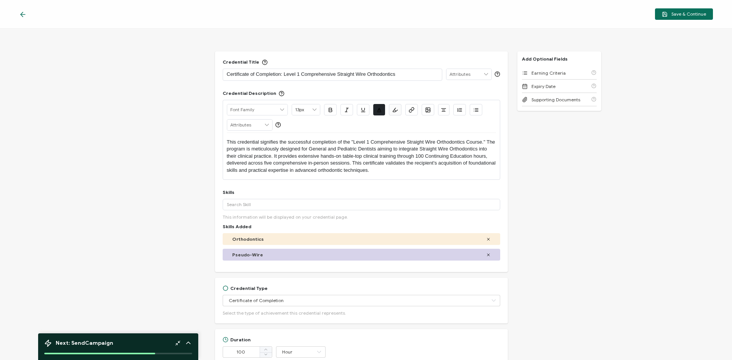
click at [468, 76] on input "text" at bounding box center [468, 74] width 45 height 11
click at [16, 12] on div "Save & Continue" at bounding box center [366, 14] width 732 height 29
click at [24, 16] on icon at bounding box center [23, 15] width 8 height 8
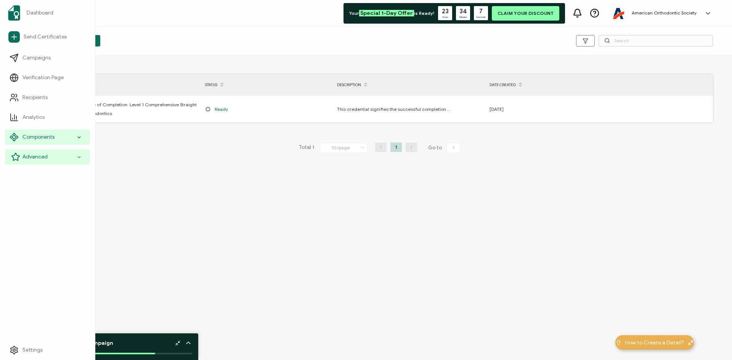
click at [76, 164] on div "Advanced" at bounding box center [47, 156] width 85 height 15
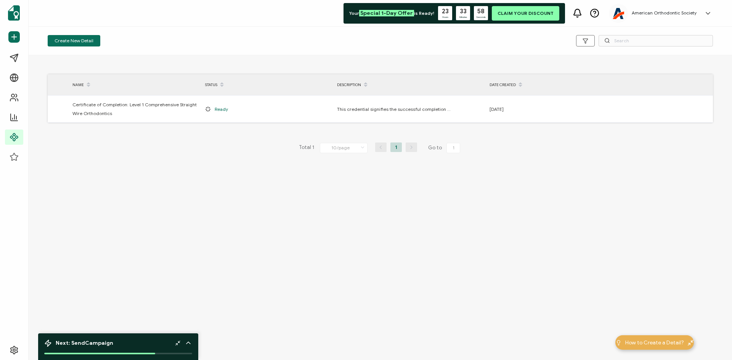
click at [710, 10] on icon at bounding box center [708, 14] width 8 height 8
